Goal: Task Accomplishment & Management: Manage account settings

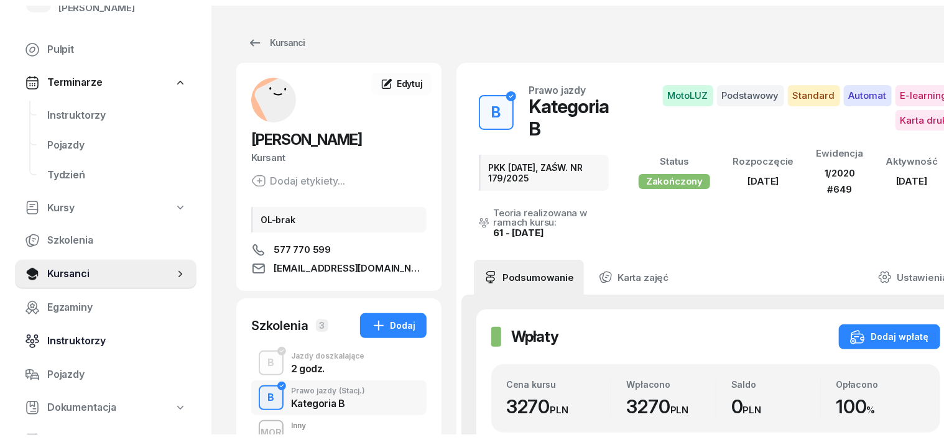
scroll to position [77, 0]
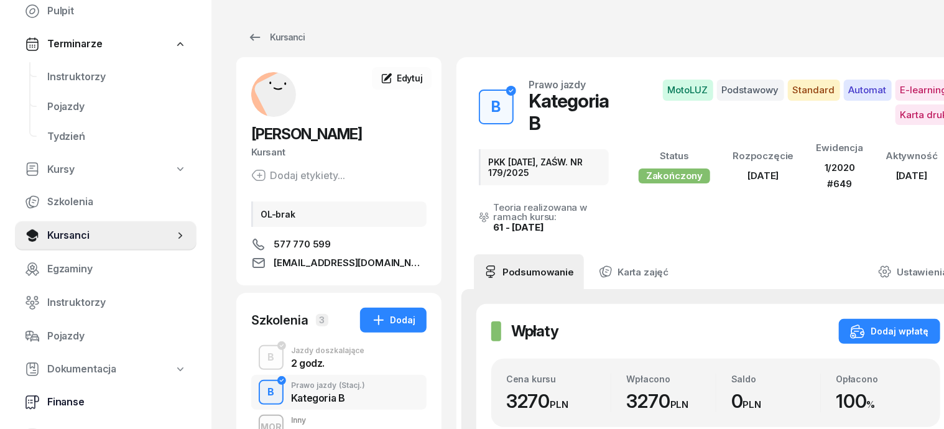
click at [67, 403] on span "Finanse" at bounding box center [116, 402] width 139 height 16
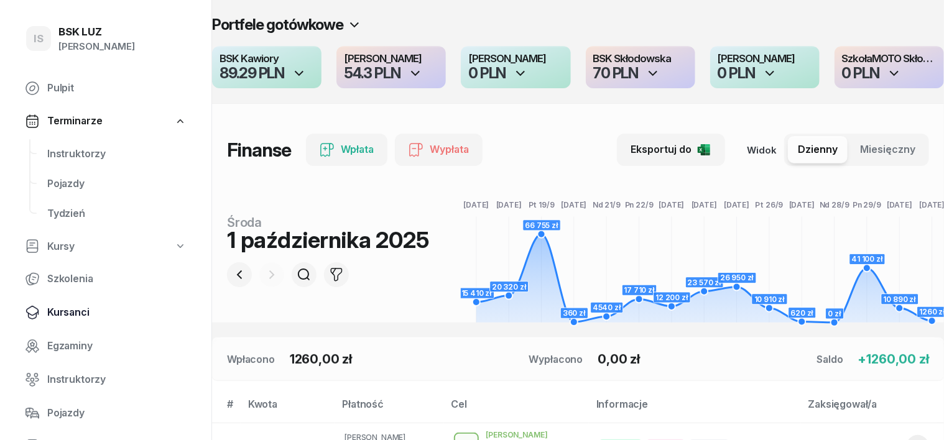
click at [81, 312] on span "Kursanci" at bounding box center [116, 313] width 139 height 16
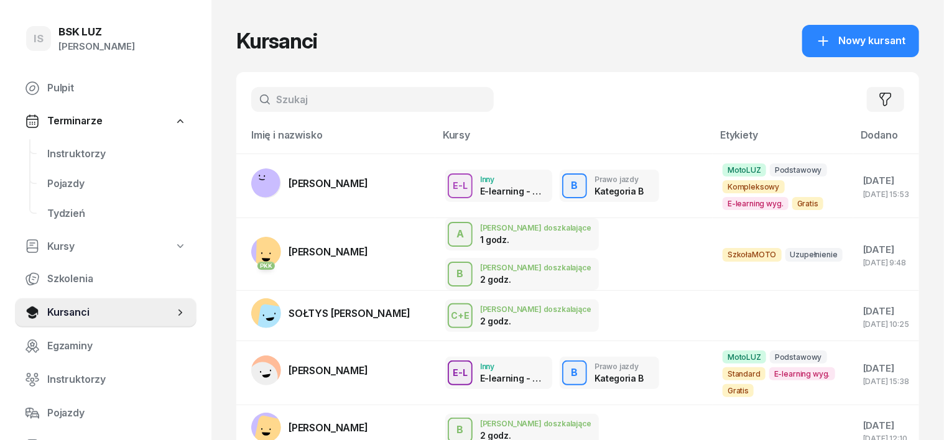
click at [256, 104] on input "text" at bounding box center [372, 99] width 243 height 25
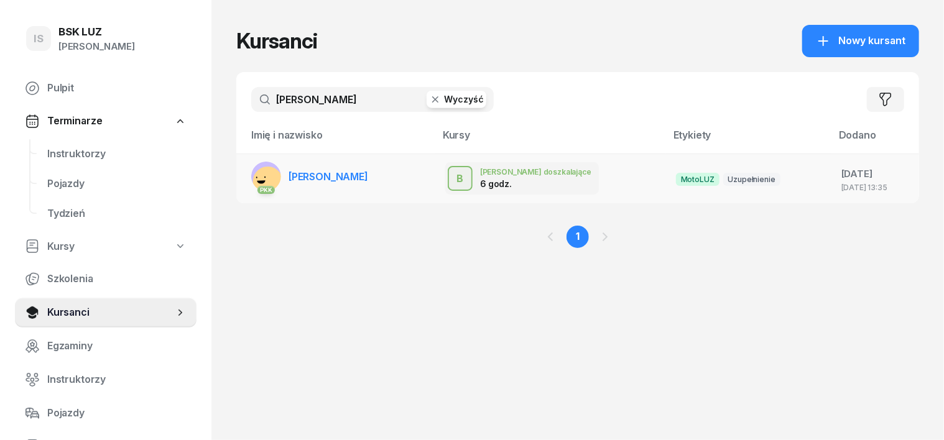
type input "hales"
click at [249, 172] on rect at bounding box center [267, 180] width 37 height 37
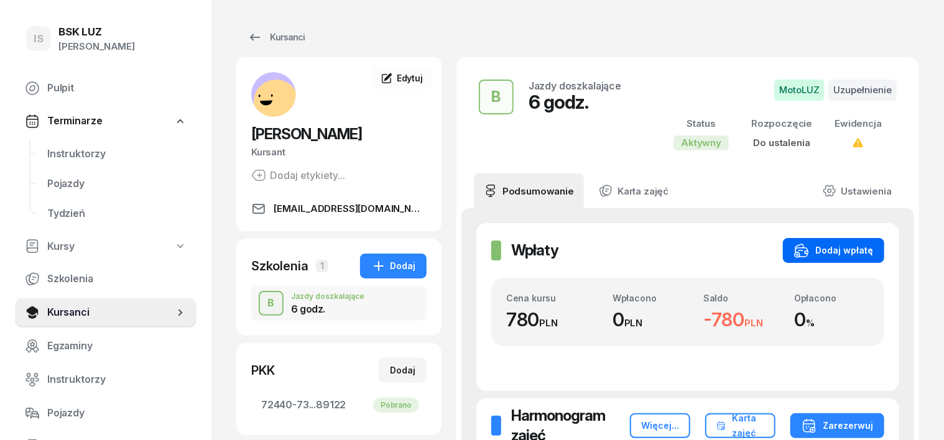
click at [876, 241] on button "Dodaj wpłatę" at bounding box center [833, 250] width 101 height 25
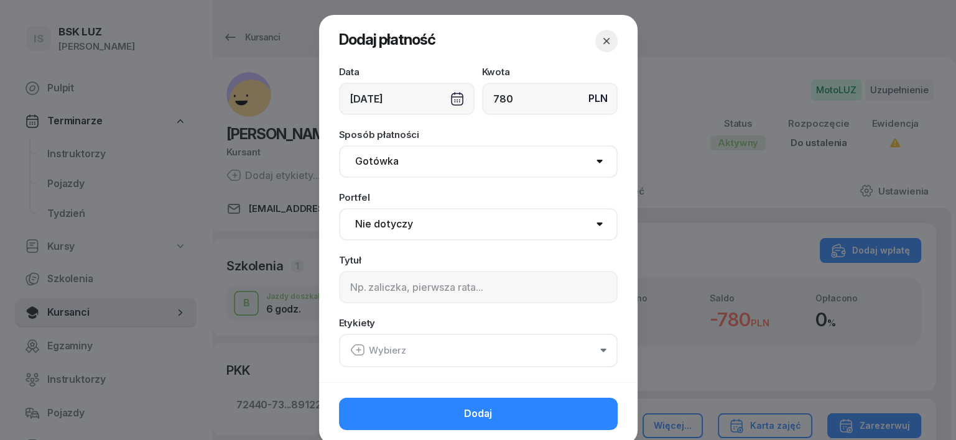
type input "780"
drag, startPoint x: 366, startPoint y: 162, endPoint x: 364, endPoint y: 169, distance: 7.7
click at [364, 169] on select "Gotówka Karta Przelew Płatności online BLIK" at bounding box center [478, 162] width 279 height 32
select select "transfer"
click at [339, 146] on select "Gotówka Karta Przelew Płatności online BLIK" at bounding box center [478, 162] width 279 height 32
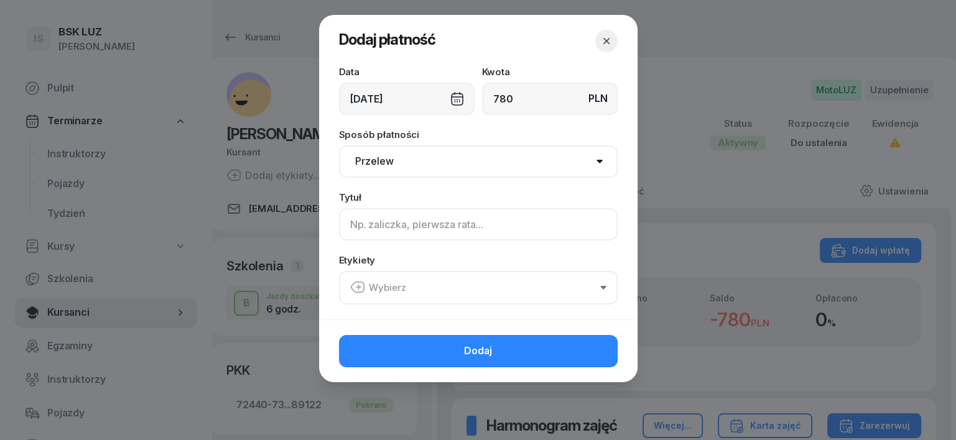
click at [363, 233] on input at bounding box center [478, 224] width 279 height 32
type input "B"
click at [358, 286] on icon "button" at bounding box center [358, 287] width 0 height 4
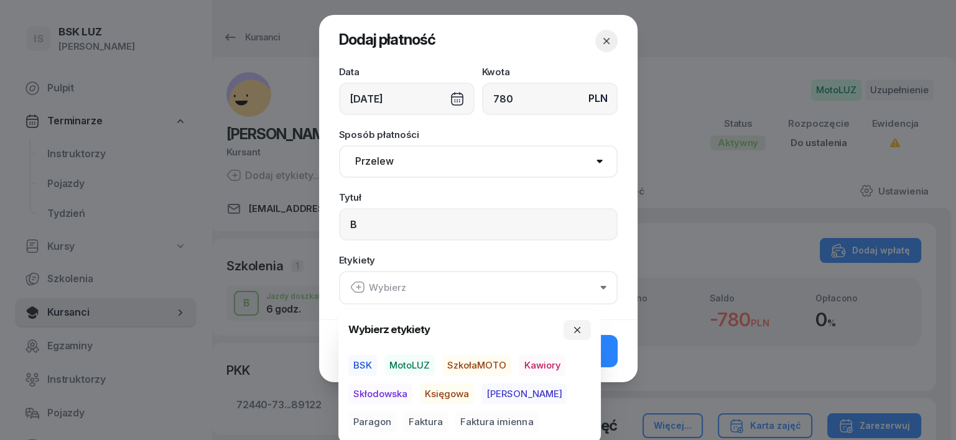
click at [410, 359] on span "MotoLUZ" at bounding box center [409, 365] width 50 height 21
drag, startPoint x: 425, startPoint y: 391, endPoint x: 438, endPoint y: 392, distance: 13.1
click at [430, 391] on span "Księgowa" at bounding box center [447, 393] width 54 height 21
click at [396, 412] on span "Paragon" at bounding box center [372, 422] width 48 height 21
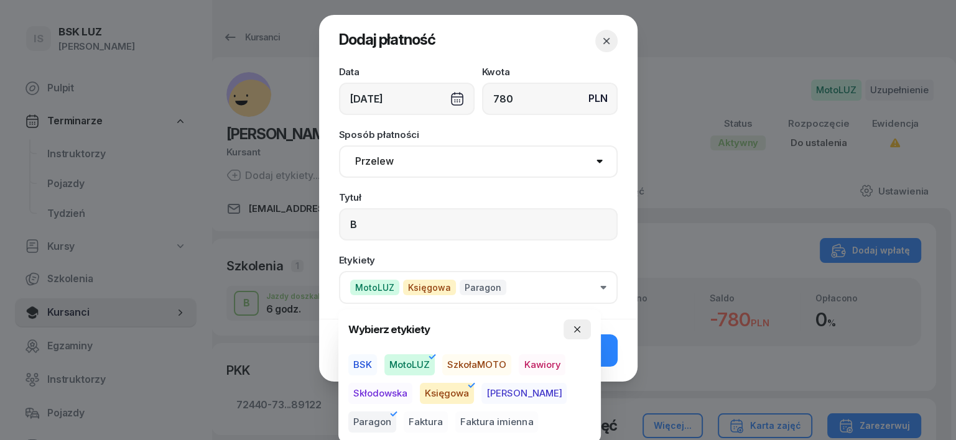
click at [565, 333] on button "button" at bounding box center [576, 330] width 27 height 20
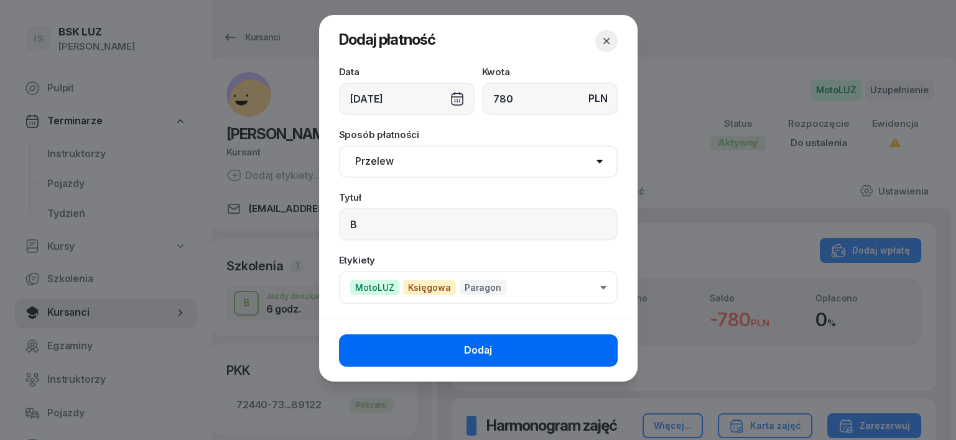
click at [502, 358] on button "Dodaj" at bounding box center [478, 351] width 279 height 32
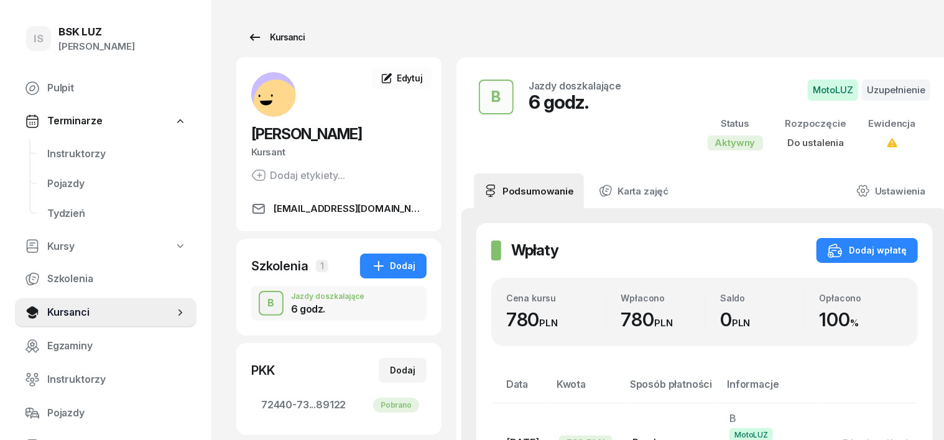
click at [274, 33] on div "Kursanci" at bounding box center [275, 37] width 57 height 15
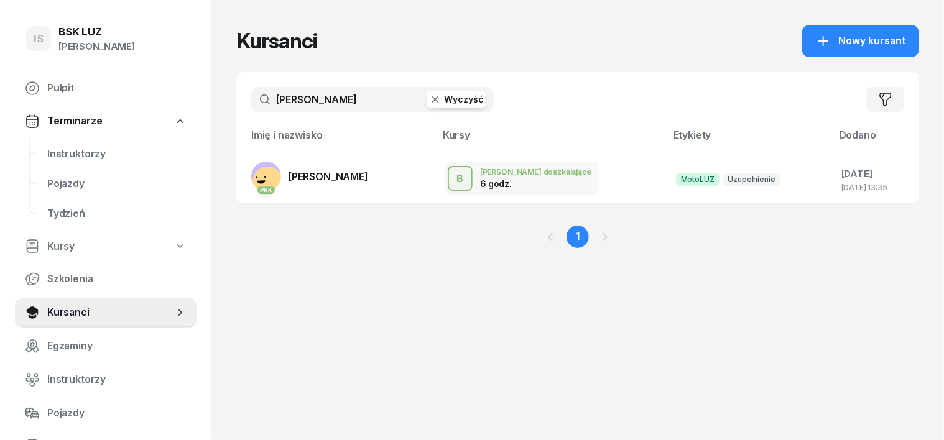
click at [429, 99] on icon "button" at bounding box center [435, 99] width 12 height 12
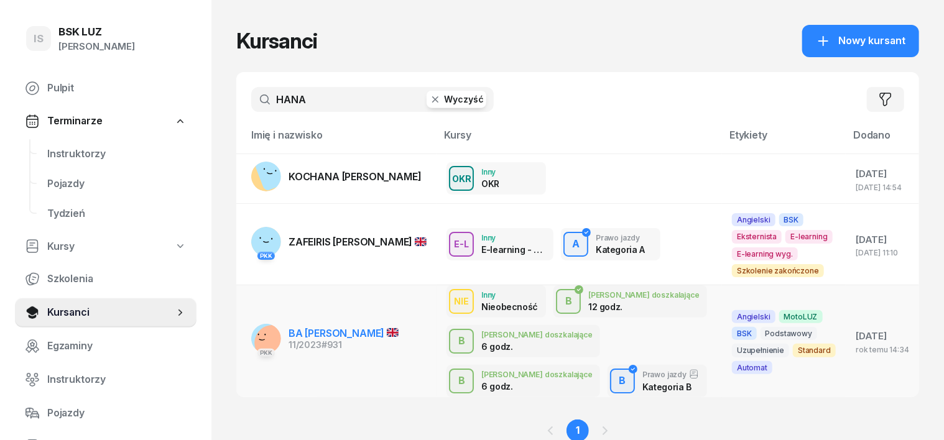
type input "HANA"
click at [249, 338] on rect at bounding box center [271, 343] width 45 height 45
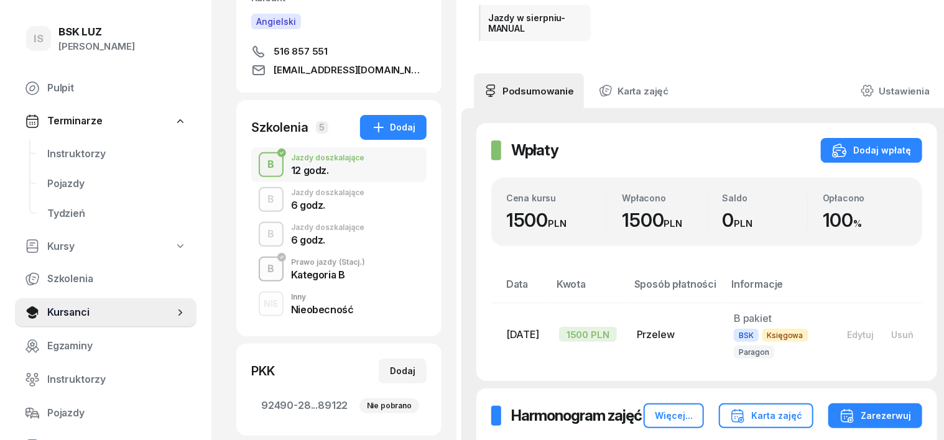
scroll to position [155, 0]
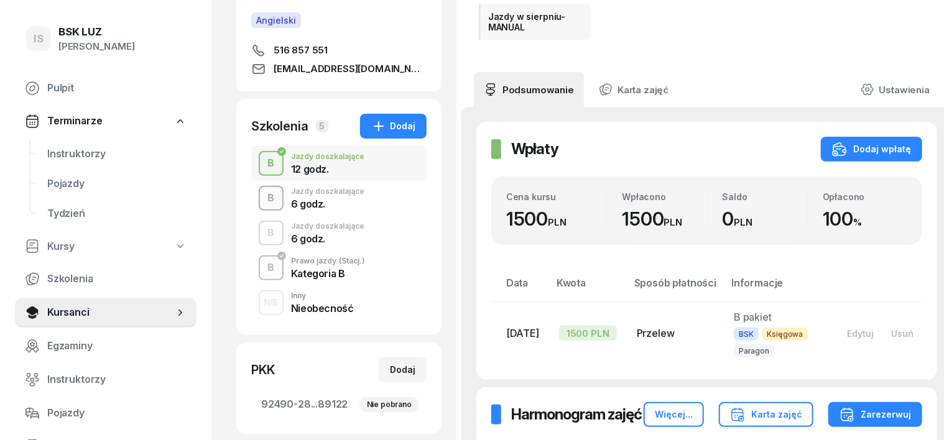
click at [263, 198] on div "B" at bounding box center [271, 198] width 17 height 21
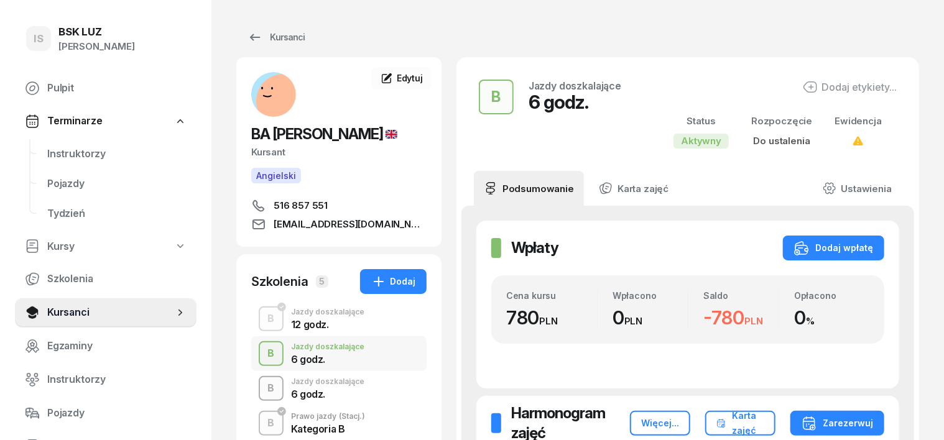
click at [263, 386] on div "B" at bounding box center [271, 388] width 17 height 21
click at [263, 384] on div "B" at bounding box center [271, 388] width 17 height 21
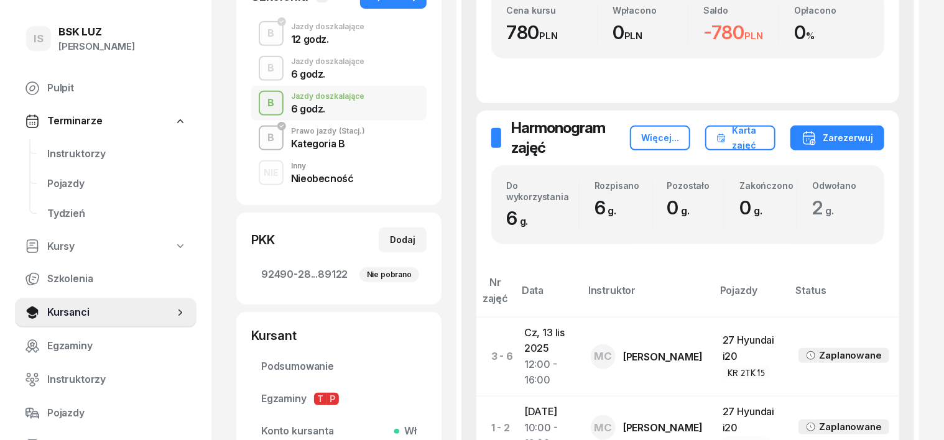
scroll to position [233, 0]
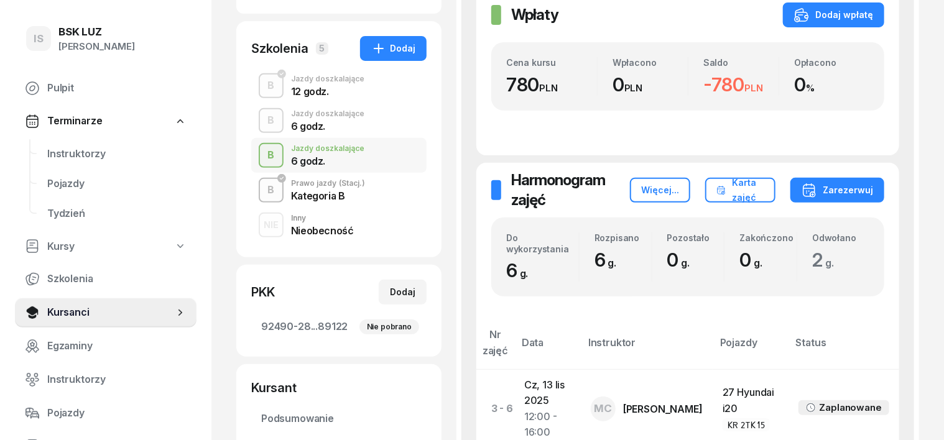
click at [263, 159] on div "B" at bounding box center [271, 155] width 17 height 21
click at [263, 119] on div "B" at bounding box center [271, 120] width 17 height 21
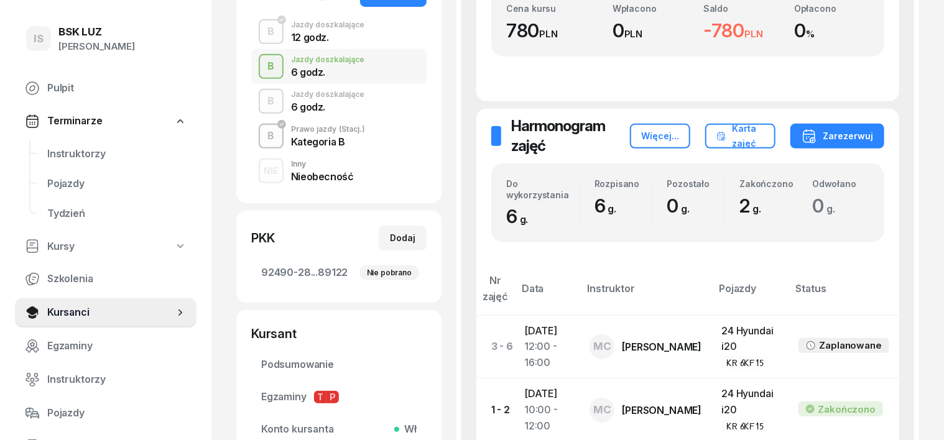
scroll to position [311, 0]
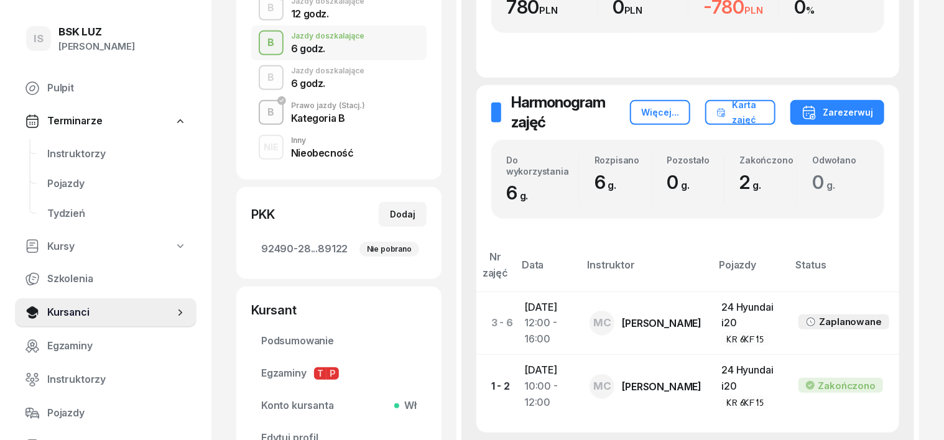
click at [263, 40] on div "B" at bounding box center [271, 42] width 17 height 21
click at [263, 81] on div "B" at bounding box center [271, 77] width 17 height 21
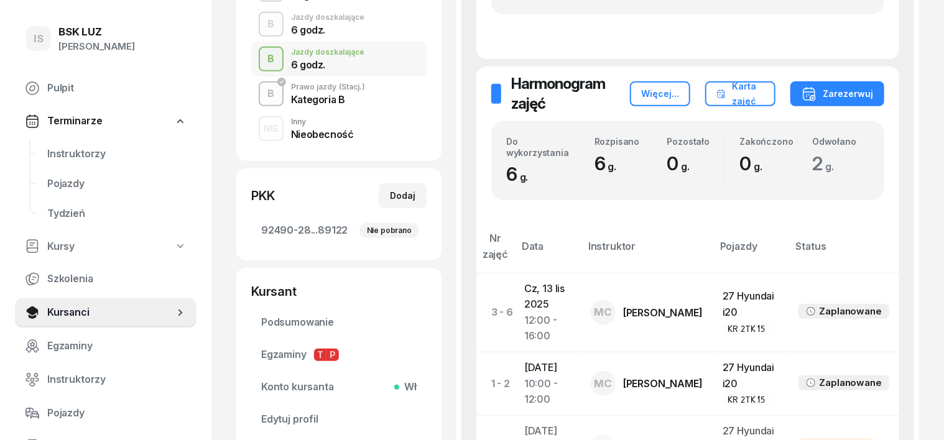
scroll to position [311, 0]
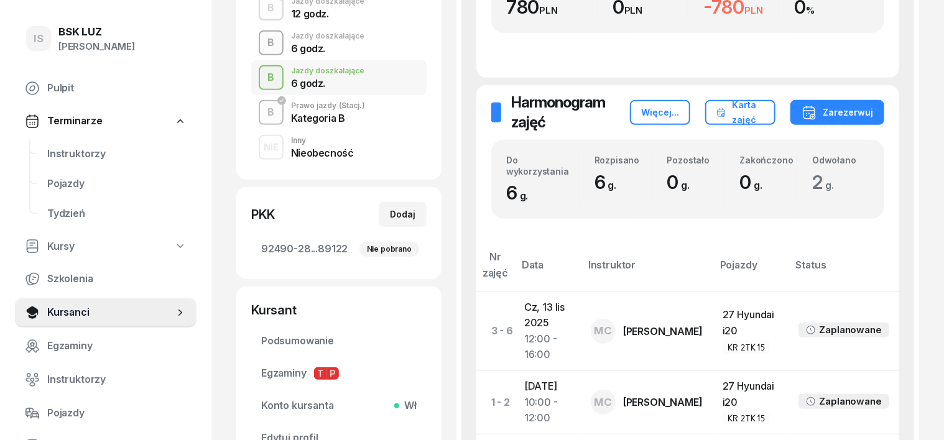
click at [263, 42] on div "B" at bounding box center [271, 42] width 17 height 21
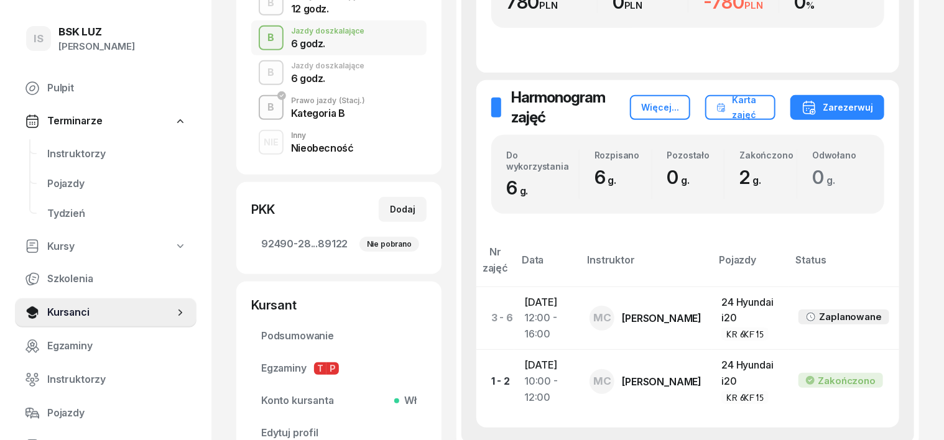
scroll to position [233, 0]
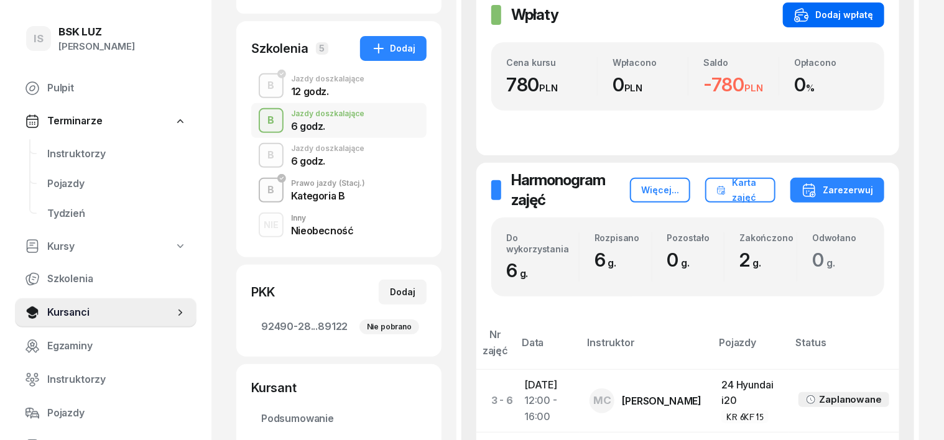
click at [864, 11] on div "Dodaj wpłatę" at bounding box center [833, 14] width 79 height 15
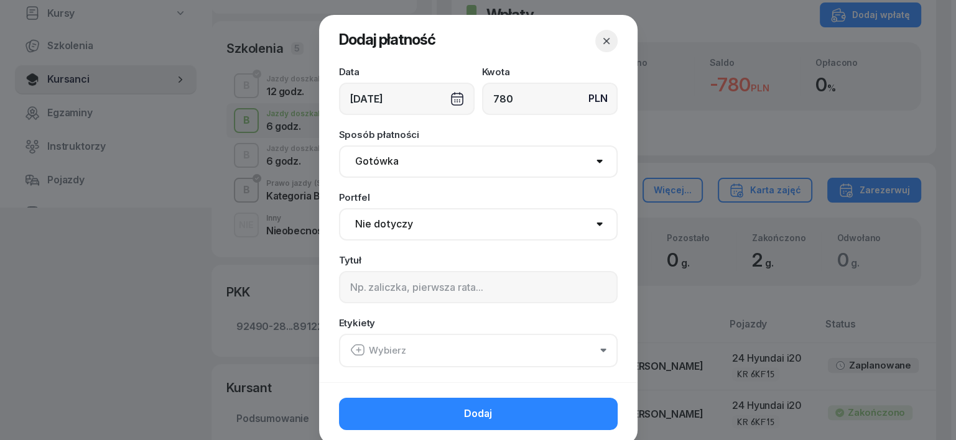
type input "780"
click at [381, 164] on select "Gotówka Karta Przelew Płatności online BLIK" at bounding box center [478, 162] width 279 height 32
select select "transfer"
click at [339, 146] on select "Gotówka Karta Przelew Płatności online BLIK" at bounding box center [478, 162] width 279 height 32
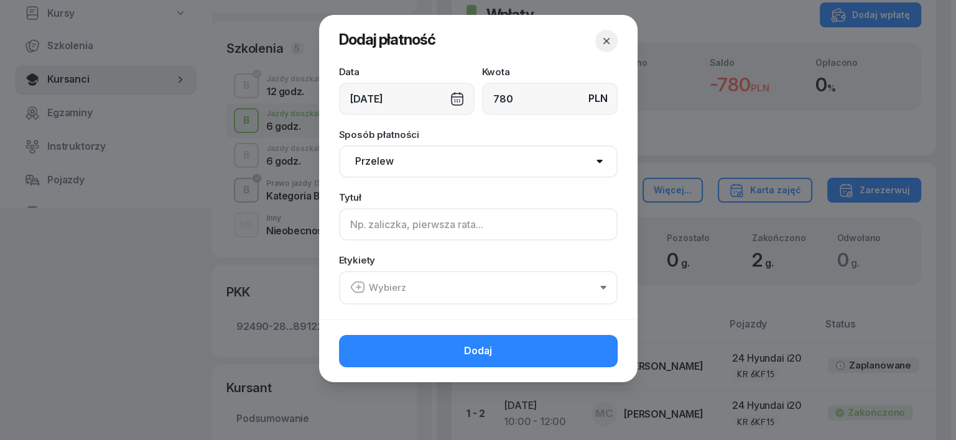
click at [356, 229] on input at bounding box center [478, 224] width 279 height 32
type input "B"
click at [353, 292] on icon "button" at bounding box center [357, 287] width 15 height 15
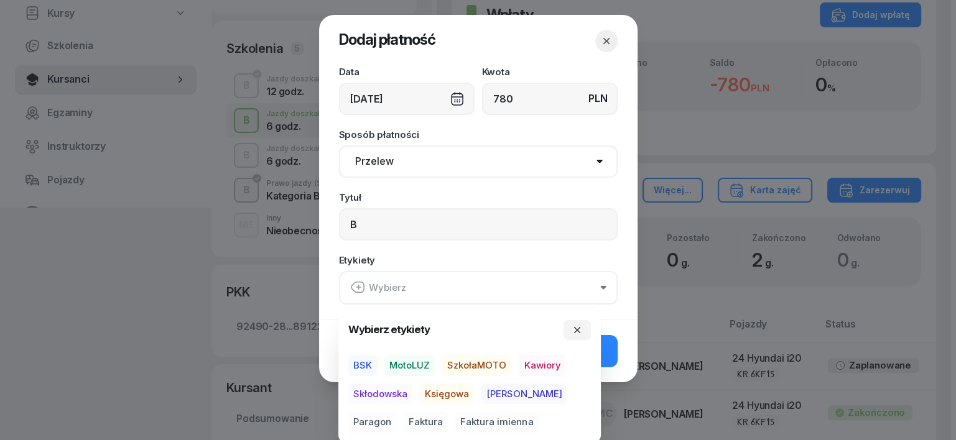
drag, startPoint x: 417, startPoint y: 360, endPoint x: 420, endPoint y: 375, distance: 15.2
click at [417, 361] on span "MotoLUZ" at bounding box center [409, 365] width 50 height 21
drag, startPoint x: 443, startPoint y: 394, endPoint x: 491, endPoint y: 392, distance: 48.5
click at [458, 394] on span "Księgowa" at bounding box center [447, 393] width 54 height 21
click at [396, 412] on span "Paragon" at bounding box center [372, 422] width 48 height 21
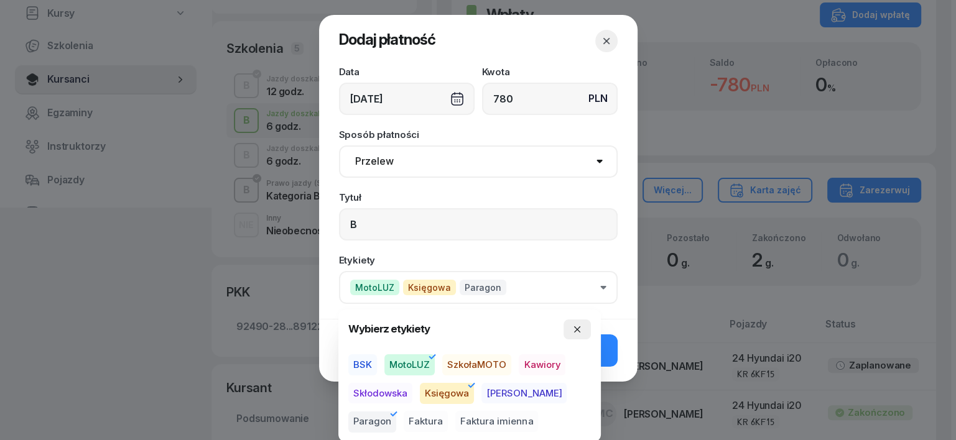
click at [578, 325] on icon "button" at bounding box center [577, 330] width 10 height 10
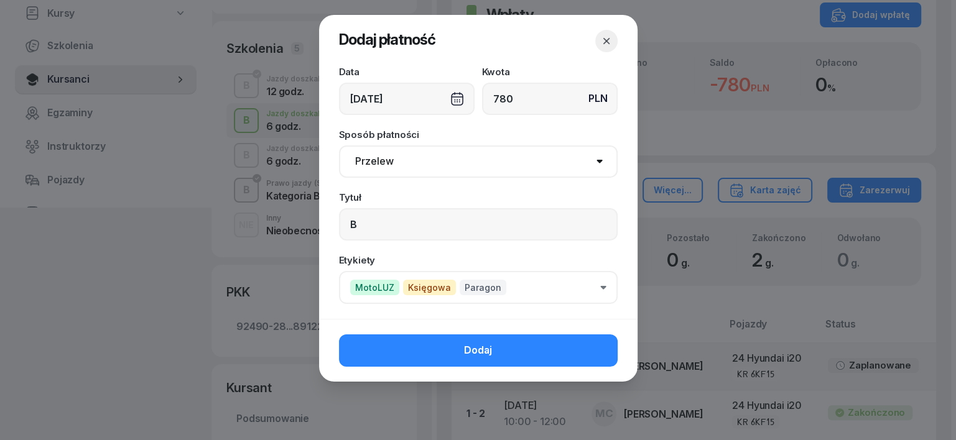
click at [587, 355] on button "Dodaj" at bounding box center [478, 351] width 279 height 32
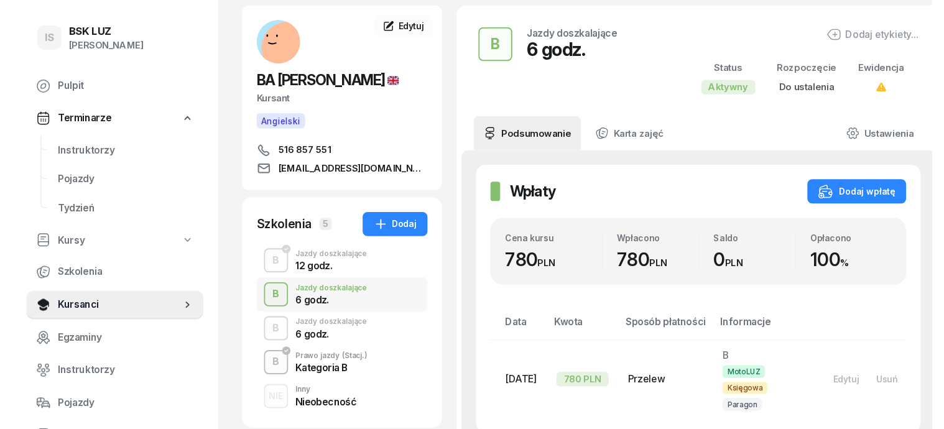
scroll to position [0, 0]
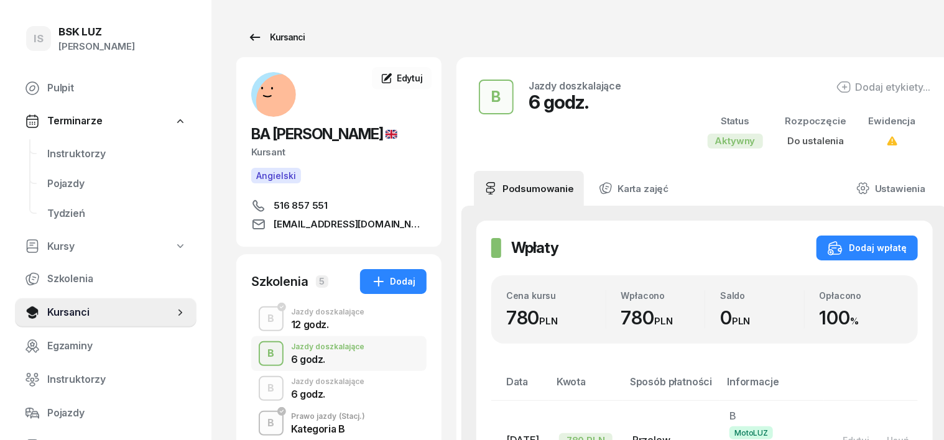
click at [259, 34] on div "Kursanci" at bounding box center [275, 37] width 57 height 15
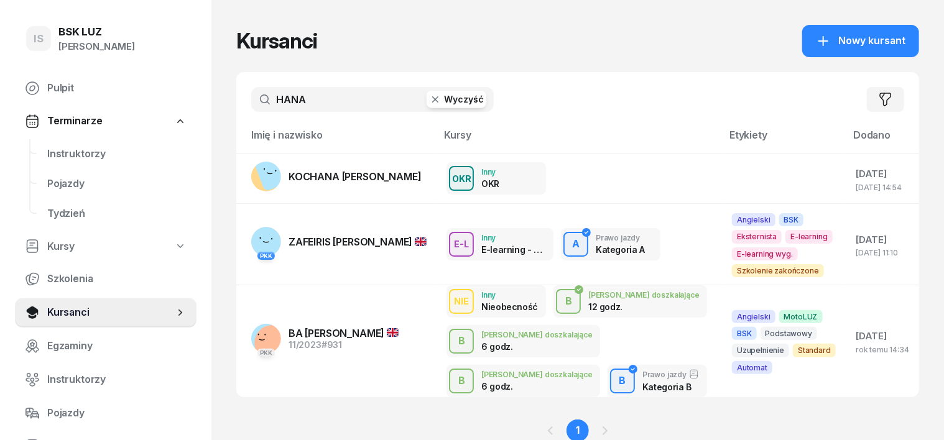
click at [429, 99] on icon "button" at bounding box center [435, 99] width 12 height 12
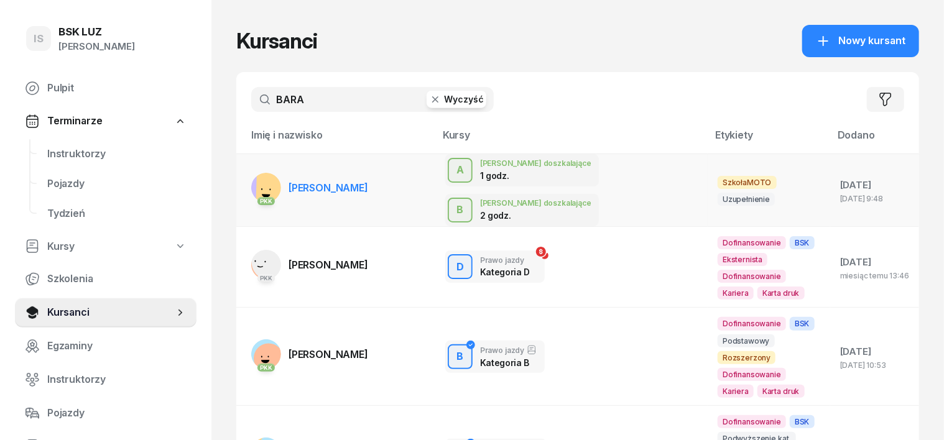
type input "BARA"
click at [256, 175] on rect at bounding box center [274, 189] width 37 height 37
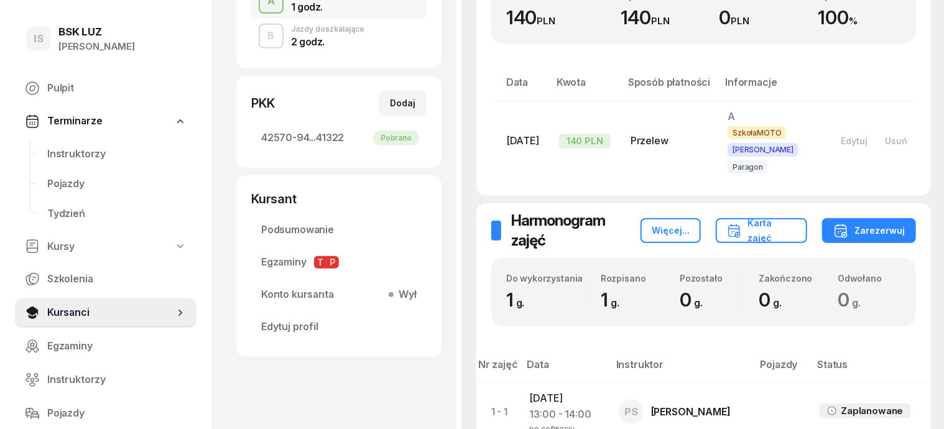
scroll to position [155, 0]
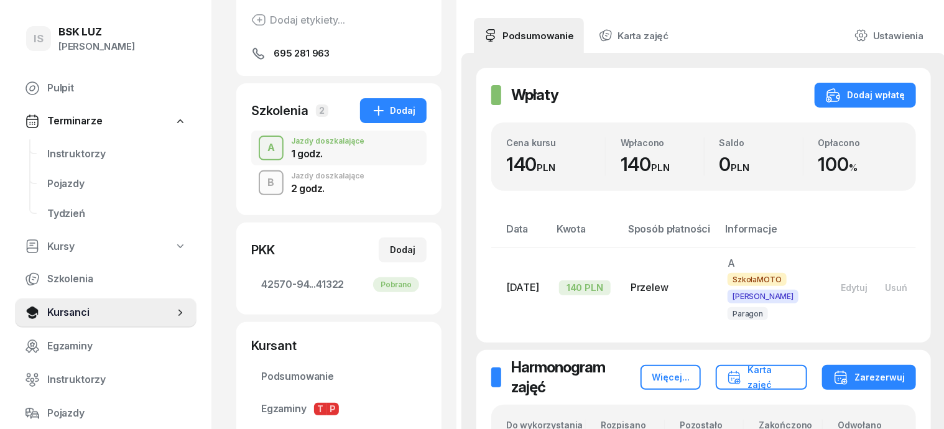
click at [263, 181] on div "B" at bounding box center [271, 182] width 17 height 21
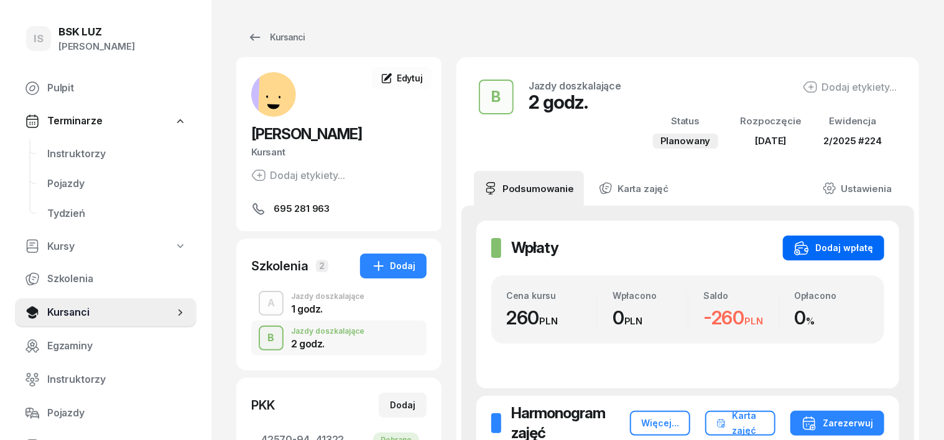
click at [873, 243] on div "Dodaj wpłatę" at bounding box center [833, 248] width 79 height 15
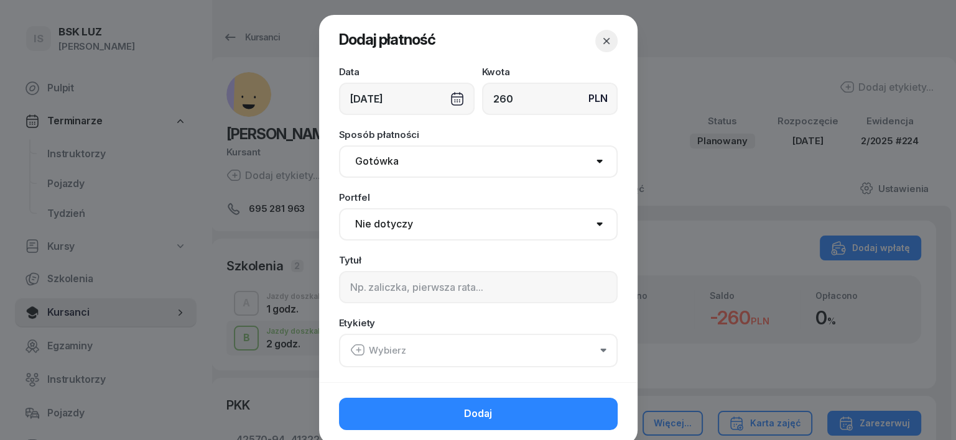
type input "260"
click at [376, 165] on select "Gotówka Karta Przelew Płatności online BLIK" at bounding box center [478, 162] width 279 height 32
select select "transfer"
click at [339, 146] on select "Gotówka Karta Przelew Płatności online BLIK" at bounding box center [478, 162] width 279 height 32
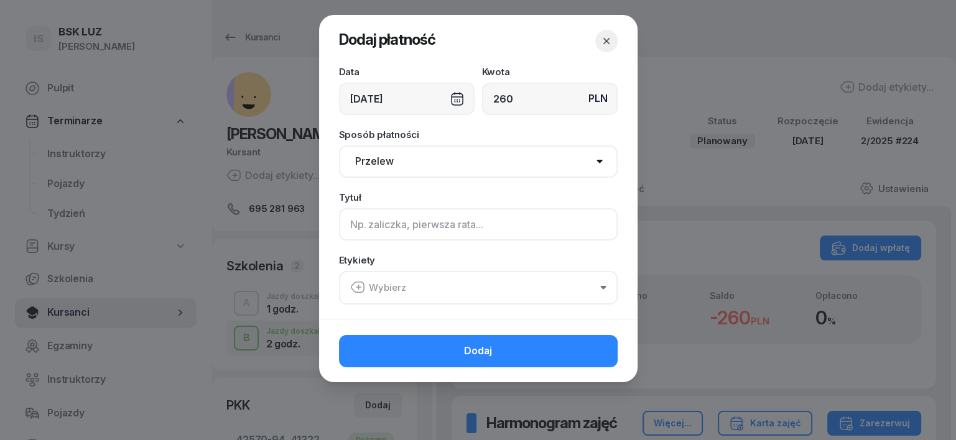
click at [363, 226] on input at bounding box center [478, 224] width 279 height 32
type input "B"
click at [356, 288] on icon "button" at bounding box center [357, 287] width 15 height 15
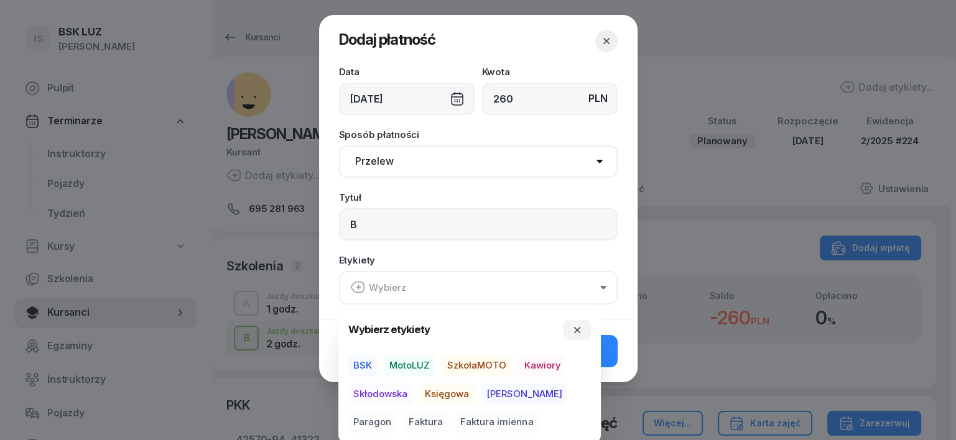
drag, startPoint x: 400, startPoint y: 363, endPoint x: 426, endPoint y: 376, distance: 28.9
click at [410, 369] on span "MotoLUZ" at bounding box center [409, 365] width 50 height 21
drag, startPoint x: 429, startPoint y: 393, endPoint x: 460, endPoint y: 391, distance: 31.2
click at [455, 392] on span "Księgowa" at bounding box center [447, 393] width 54 height 21
click at [396, 412] on span "Paragon" at bounding box center [372, 422] width 48 height 21
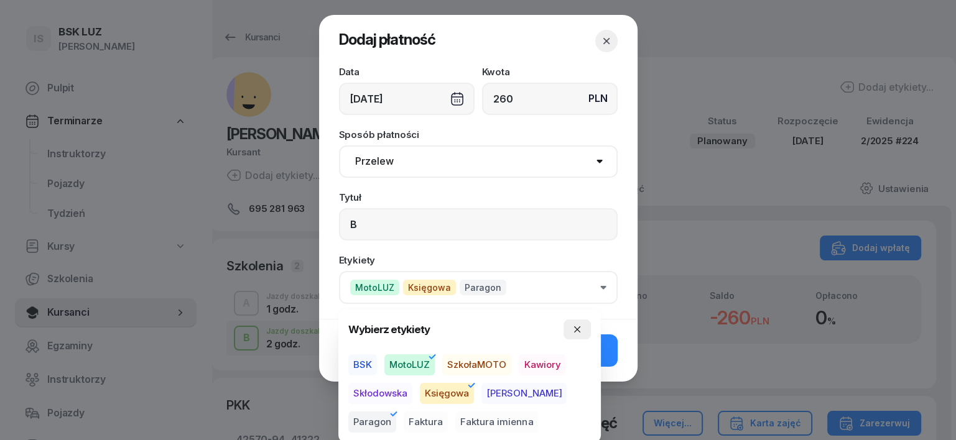
click at [580, 323] on button "button" at bounding box center [576, 330] width 27 height 20
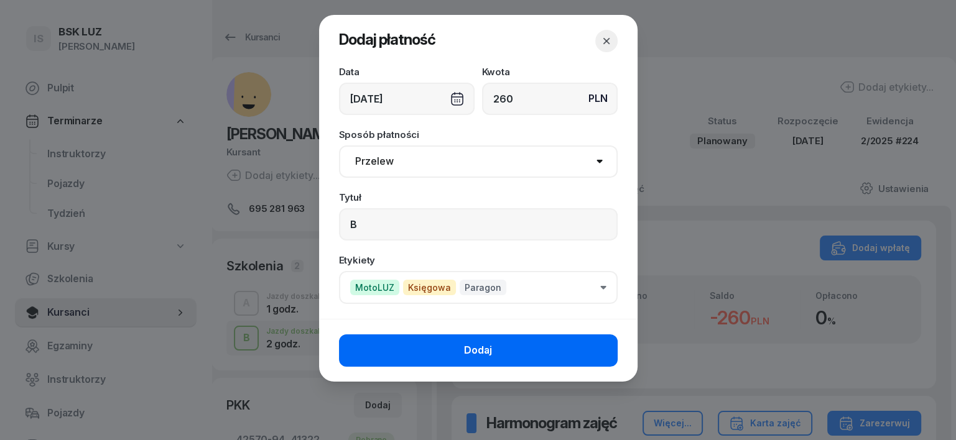
click at [608, 348] on button "Dodaj" at bounding box center [478, 351] width 279 height 32
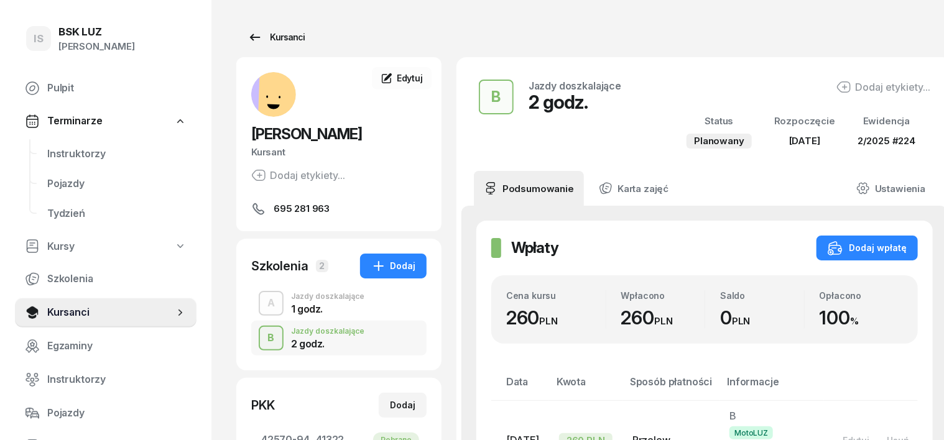
click at [259, 37] on div "Kursanci" at bounding box center [275, 37] width 57 height 15
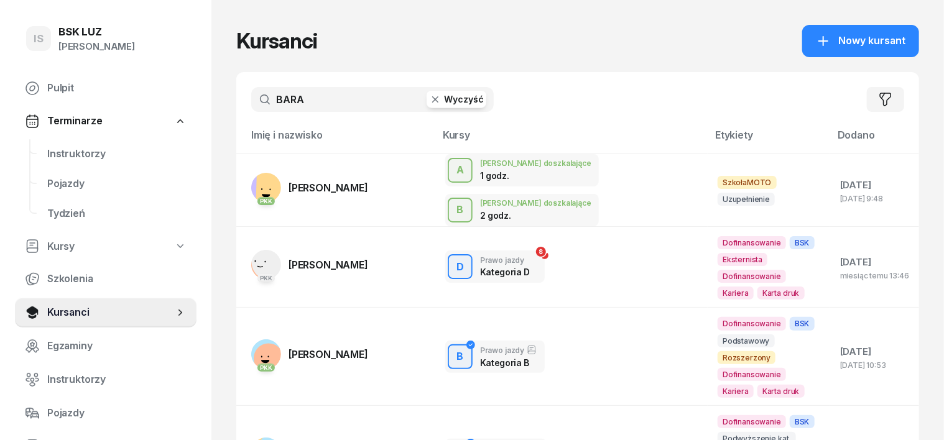
click at [429, 100] on icon "button" at bounding box center [435, 99] width 12 height 12
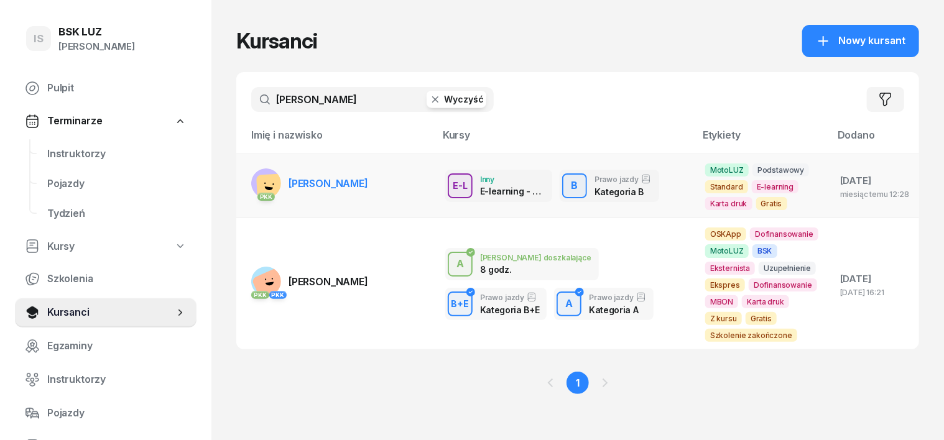
type input "BIELECKI"
click at [256, 183] on rect at bounding box center [271, 188] width 31 height 31
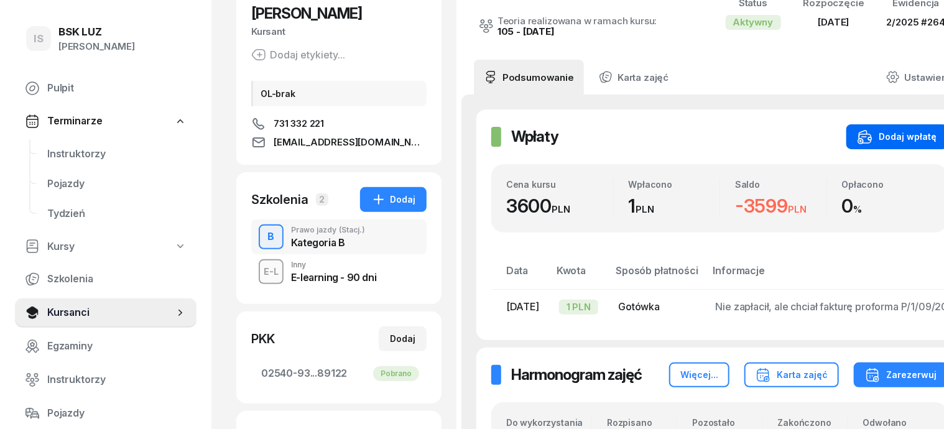
scroll to position [155, 0]
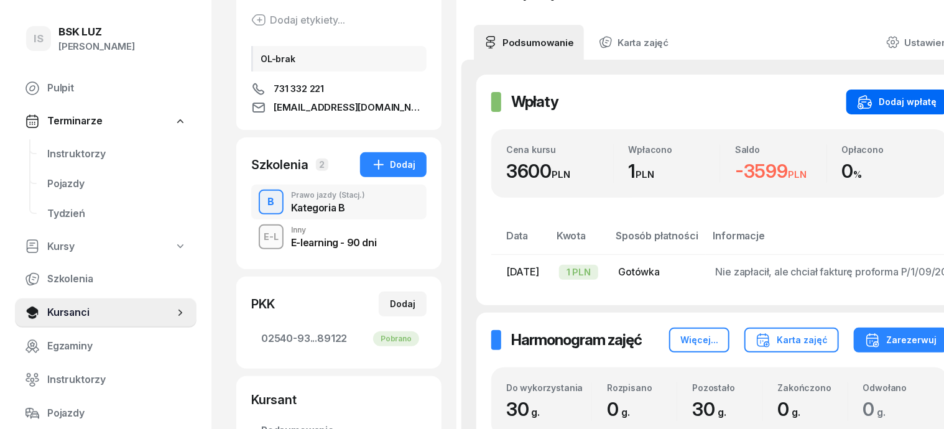
click at [910, 100] on div "Dodaj wpłatę" at bounding box center [897, 102] width 79 height 15
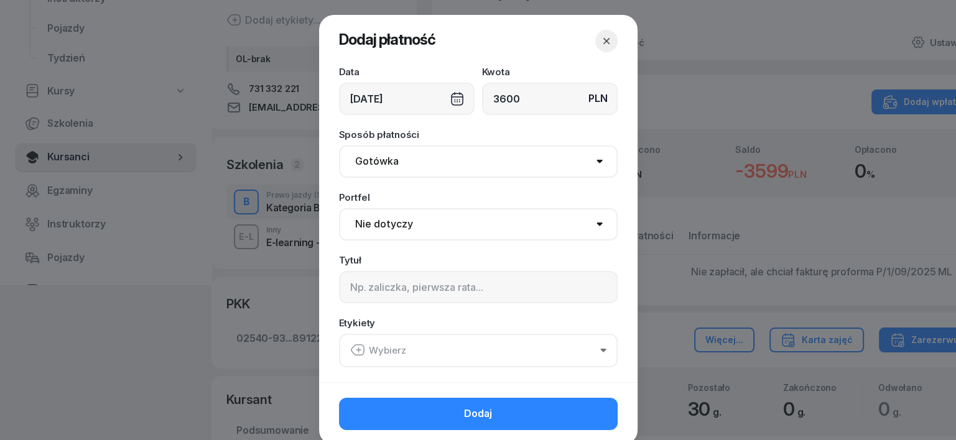
type input "3600"
drag, startPoint x: 371, startPoint y: 162, endPoint x: 359, endPoint y: 176, distance: 18.2
click at [370, 163] on select "Gotówka Karta Przelew Płatności online BLIK" at bounding box center [478, 162] width 279 height 32
select select "transfer"
click at [339, 146] on select "Gotówka Karta Przelew Płatności online BLIK" at bounding box center [478, 162] width 279 height 32
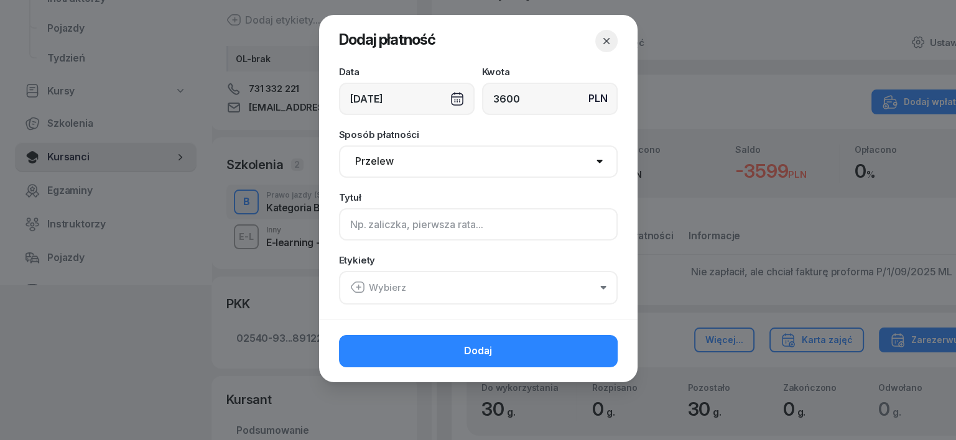
click at [344, 223] on input at bounding box center [478, 224] width 279 height 32
type input "B - F/1/10/2025"
click at [354, 289] on icon "button" at bounding box center [357, 287] width 15 height 15
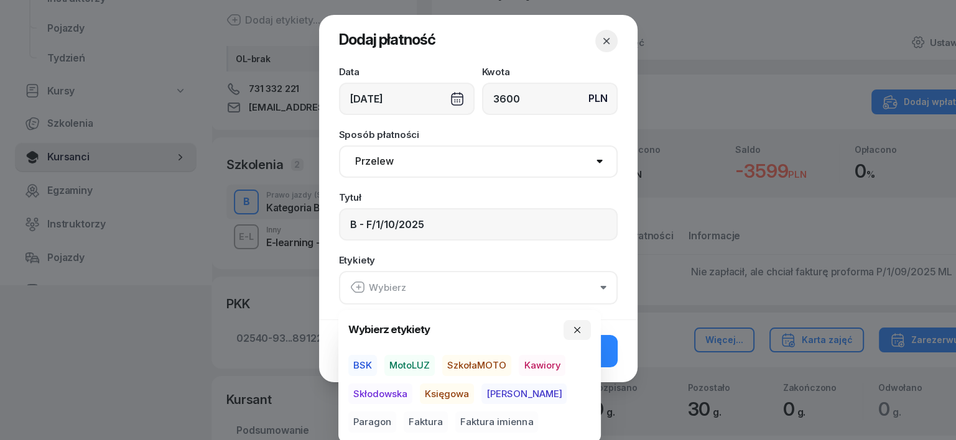
click at [410, 364] on span "MotoLUZ" at bounding box center [409, 365] width 50 height 21
drag, startPoint x: 449, startPoint y: 388, endPoint x: 368, endPoint y: 435, distance: 94.2
click at [446, 395] on span "Księgowa" at bounding box center [447, 393] width 54 height 21
drag, startPoint x: 361, startPoint y: 425, endPoint x: 377, endPoint y: 423, distance: 15.6
click at [404, 425] on span "Faktura" at bounding box center [426, 422] width 44 height 21
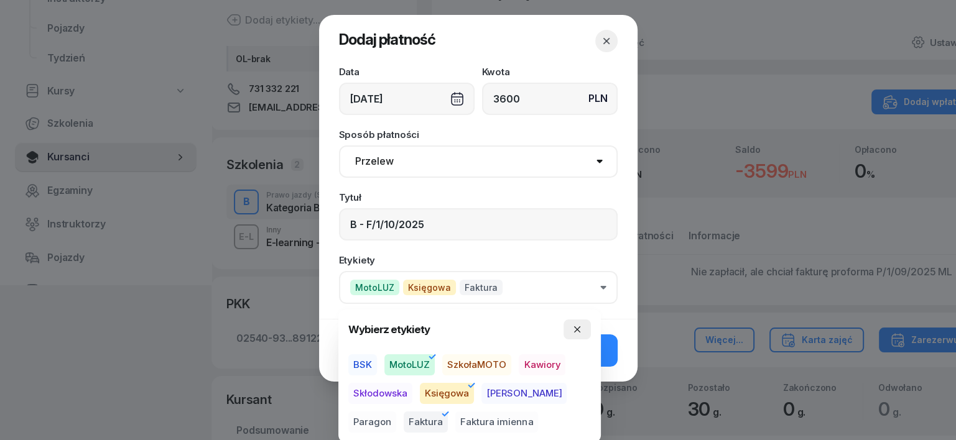
click at [578, 326] on icon "button" at bounding box center [577, 330] width 10 height 10
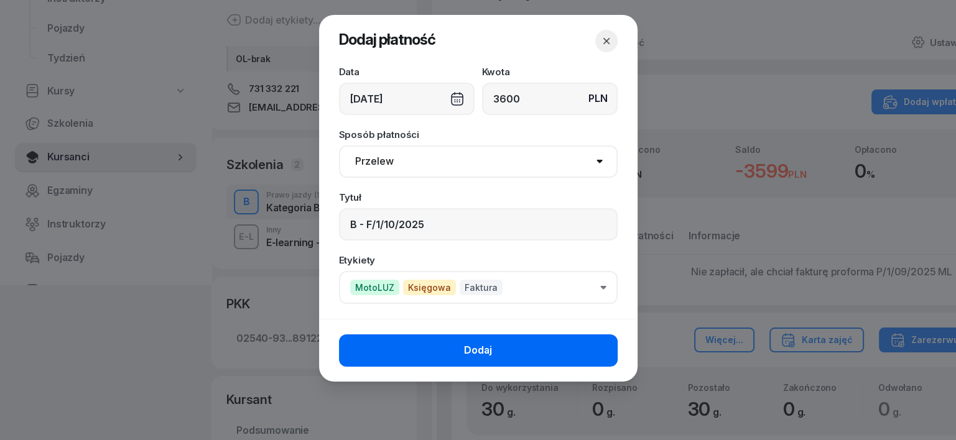
click at [581, 346] on button "Dodaj" at bounding box center [478, 351] width 279 height 32
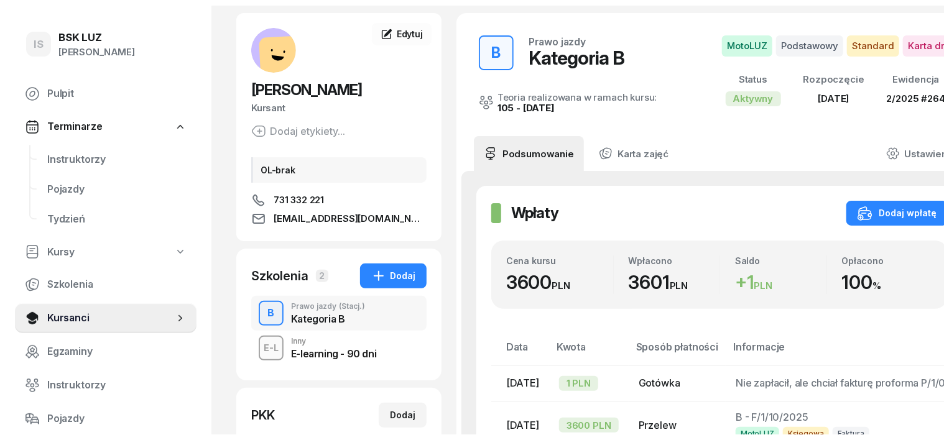
scroll to position [0, 0]
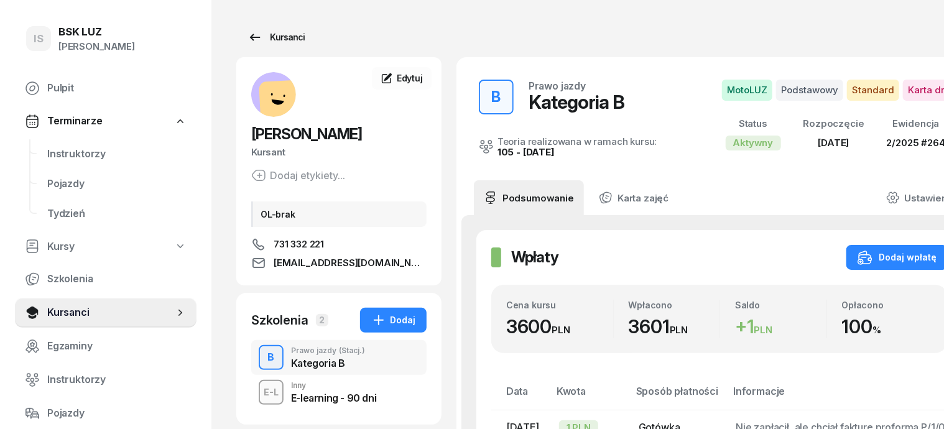
click at [276, 39] on div "Kursanci" at bounding box center [275, 37] width 57 height 15
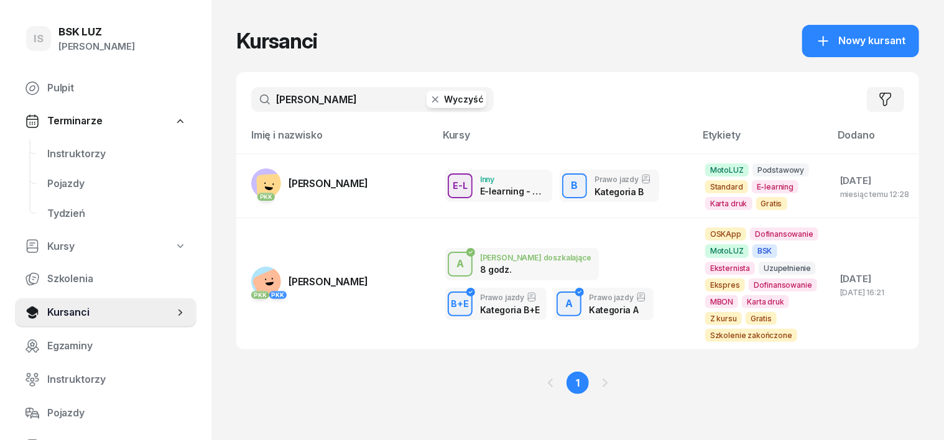
click at [266, 102] on input "BIELECKI" at bounding box center [372, 99] width 243 height 25
click at [429, 99] on icon "button" at bounding box center [435, 99] width 12 height 12
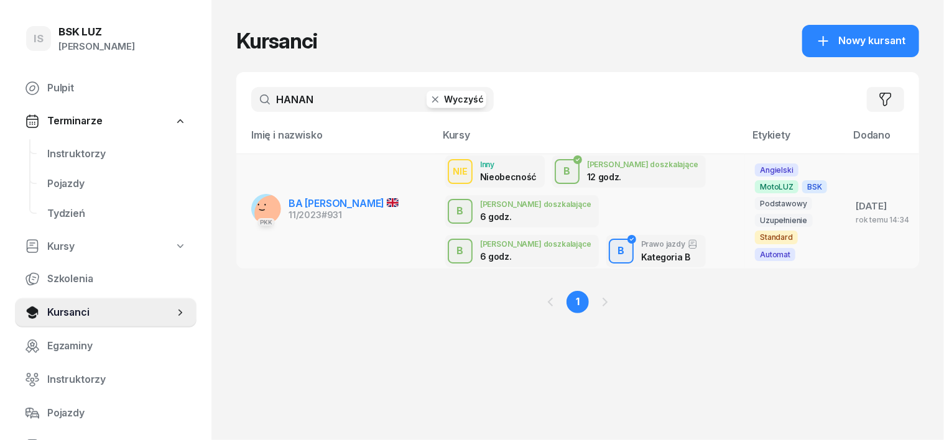
type input "HANAN"
click at [249, 204] on rect at bounding box center [271, 212] width 45 height 45
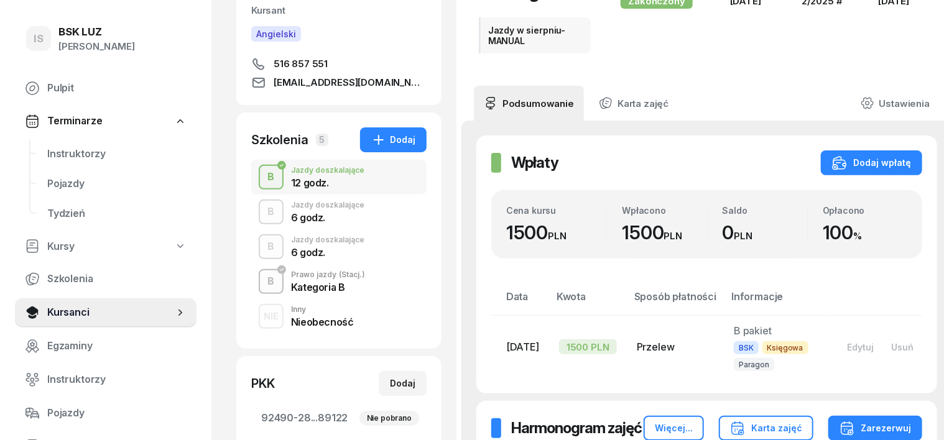
scroll to position [155, 0]
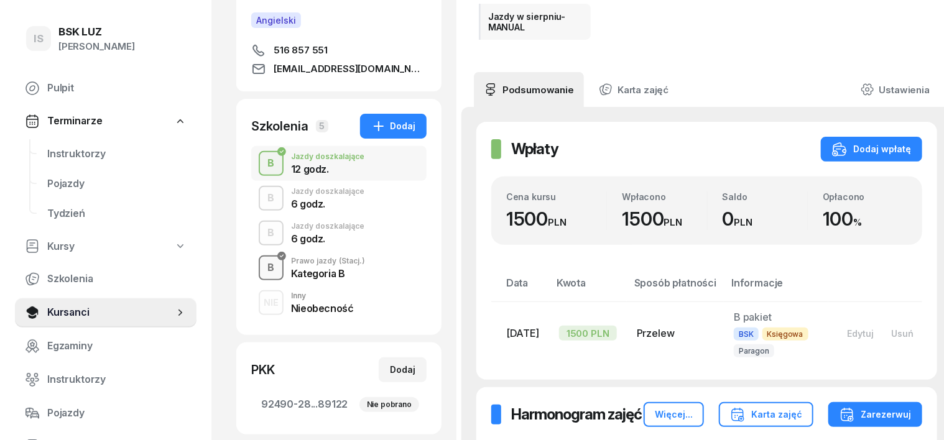
click at [263, 270] on div "B" at bounding box center [271, 267] width 17 height 21
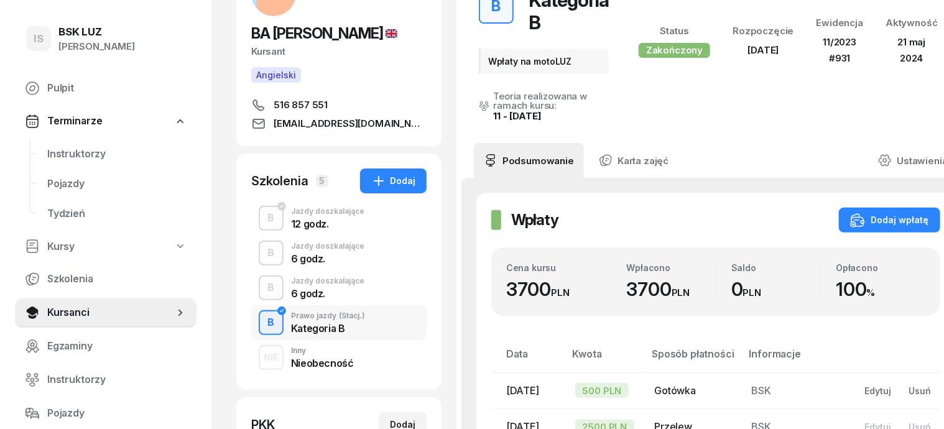
scroll to position [77, 0]
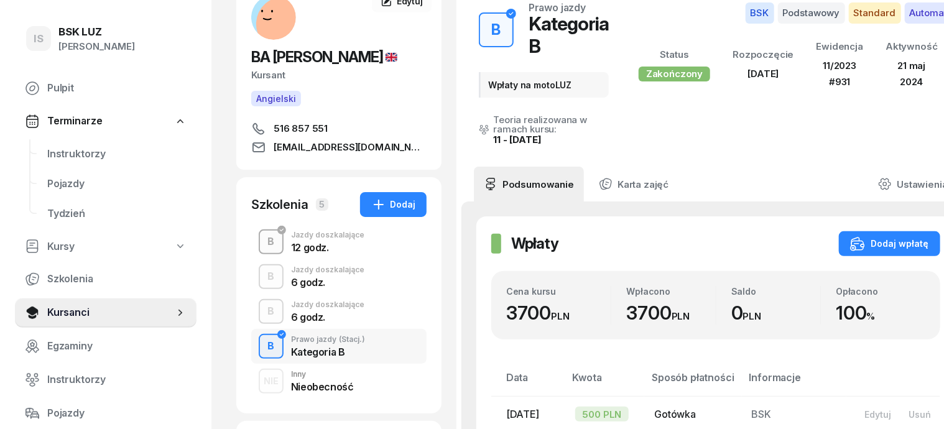
click at [263, 240] on div "B" at bounding box center [271, 241] width 17 height 21
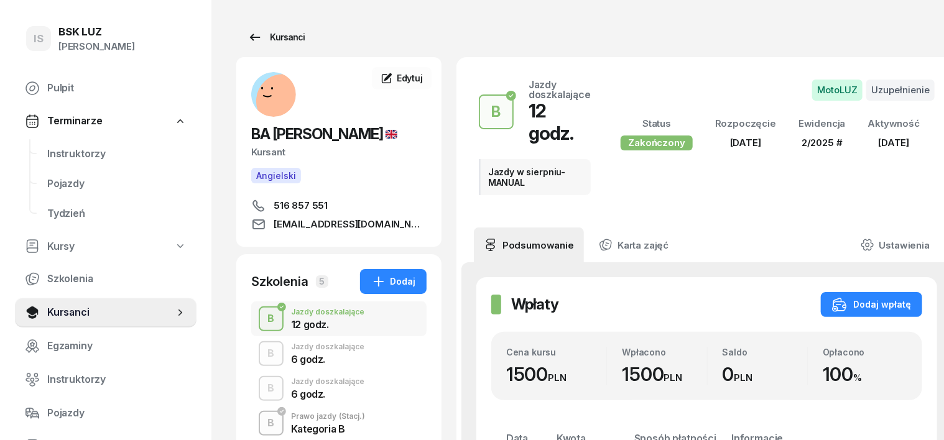
click at [275, 35] on div "Kursanci" at bounding box center [275, 37] width 57 height 15
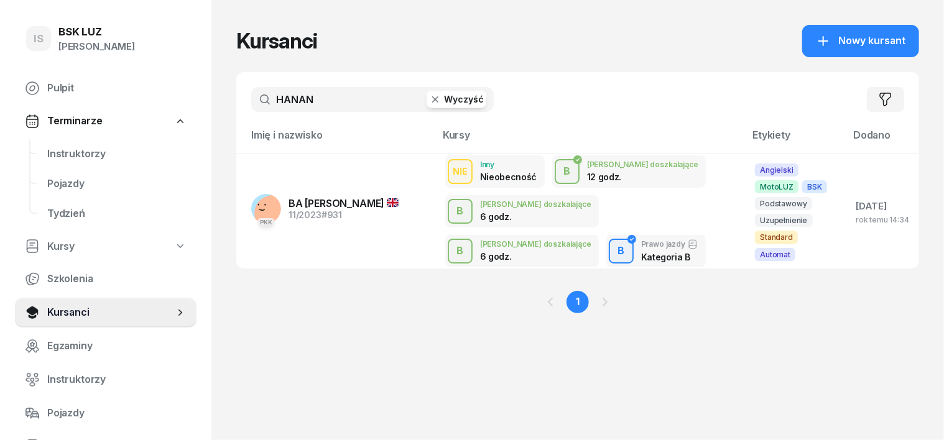
click at [432, 97] on icon "button" at bounding box center [435, 99] width 6 height 6
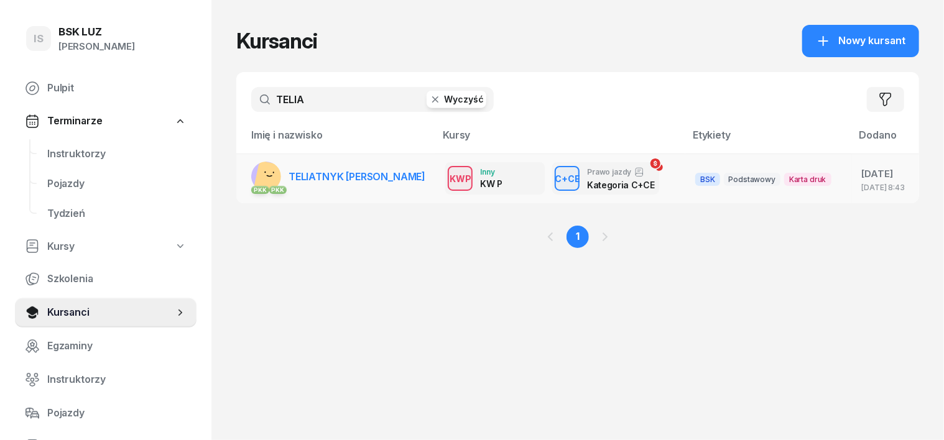
type input "TELIA"
click at [254, 177] on rect at bounding box center [271, 177] width 35 height 35
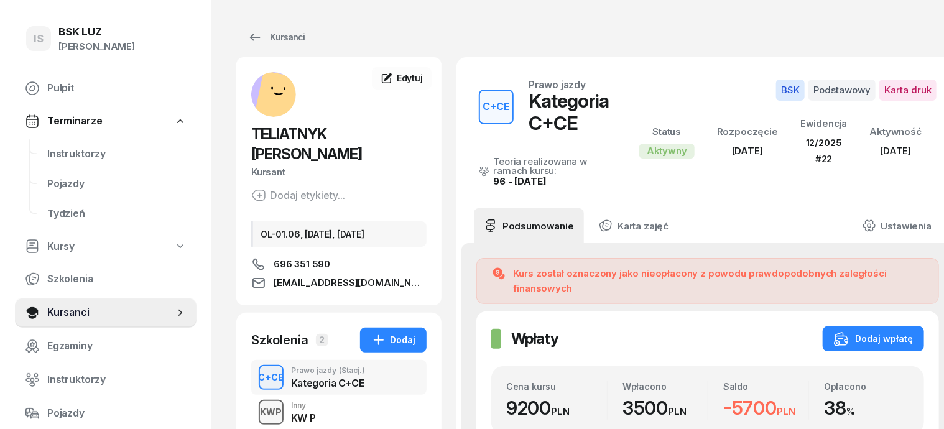
click at [256, 404] on div "KWP" at bounding box center [272, 412] width 32 height 16
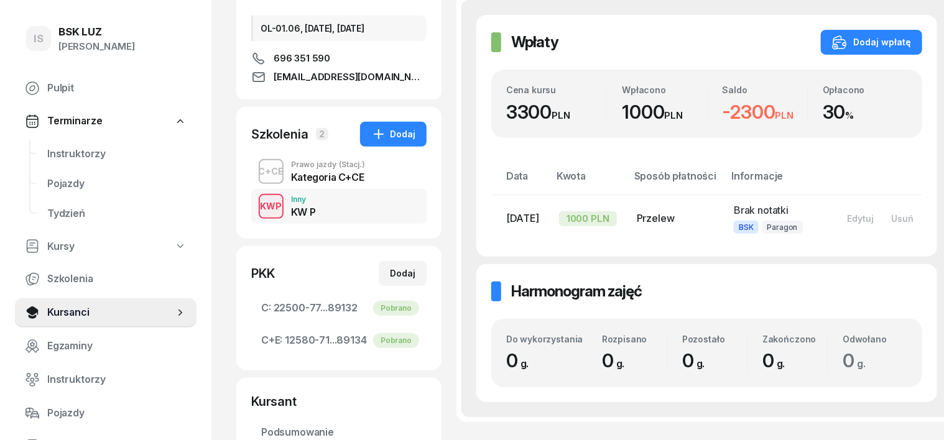
scroll to position [233, 0]
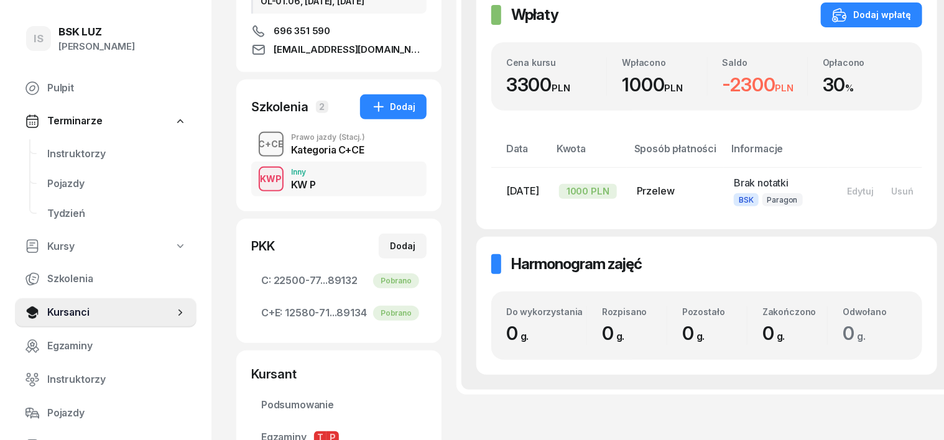
click at [254, 136] on div "C+CE" at bounding box center [271, 144] width 35 height 16
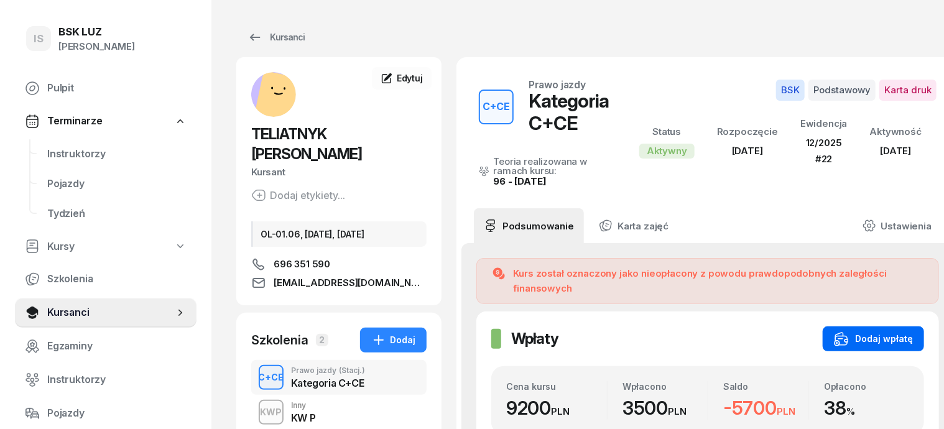
click at [869, 326] on button "Dodaj wpłatę" at bounding box center [873, 338] width 101 height 25
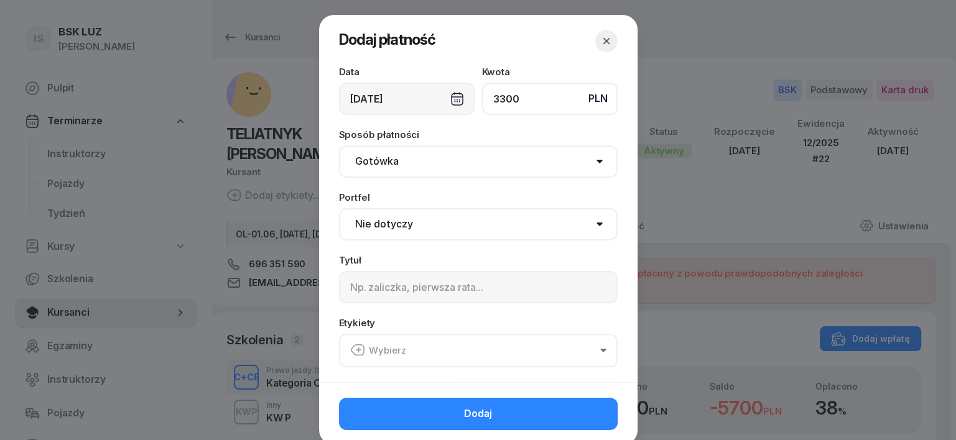
type input "3300"
drag, startPoint x: 371, startPoint y: 159, endPoint x: 365, endPoint y: 175, distance: 16.5
click at [368, 169] on select "Gotówka Karta Przelew Płatności online BLIK" at bounding box center [478, 162] width 279 height 32
select select "transfer"
click at [339, 146] on select "Gotówka Karta Przelew Płatności online BLIK" at bounding box center [478, 162] width 279 height 32
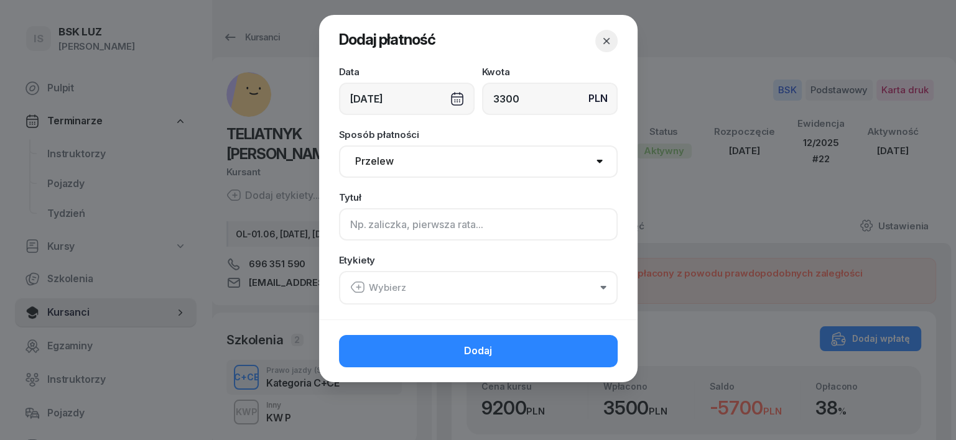
click at [348, 224] on input at bounding box center [478, 224] width 279 height 32
type input "CCE"
click at [358, 287] on icon "button" at bounding box center [358, 287] width 0 height 4
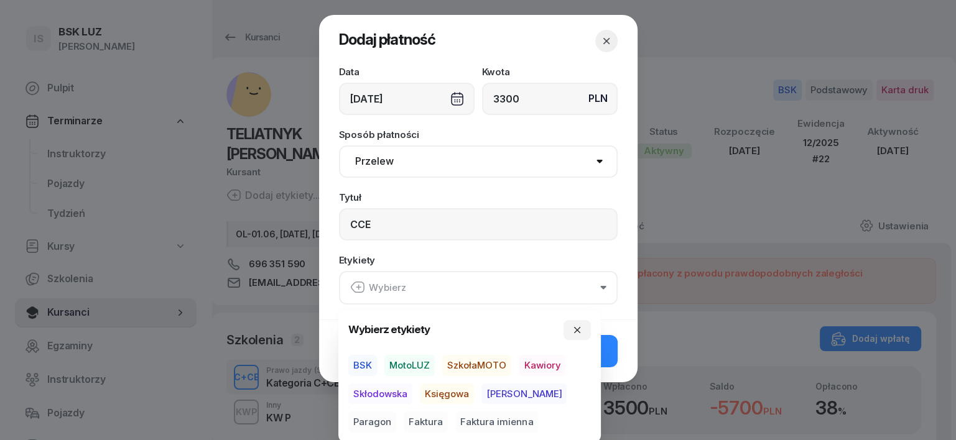
click at [357, 364] on span "BSK" at bounding box center [362, 365] width 29 height 21
drag, startPoint x: 442, startPoint y: 391, endPoint x: 488, endPoint y: 393, distance: 45.4
click at [445, 391] on span "Księgowa" at bounding box center [447, 393] width 54 height 21
click at [396, 412] on span "Paragon" at bounding box center [372, 422] width 48 height 21
click at [575, 331] on icon "button" at bounding box center [577, 329] width 6 height 6
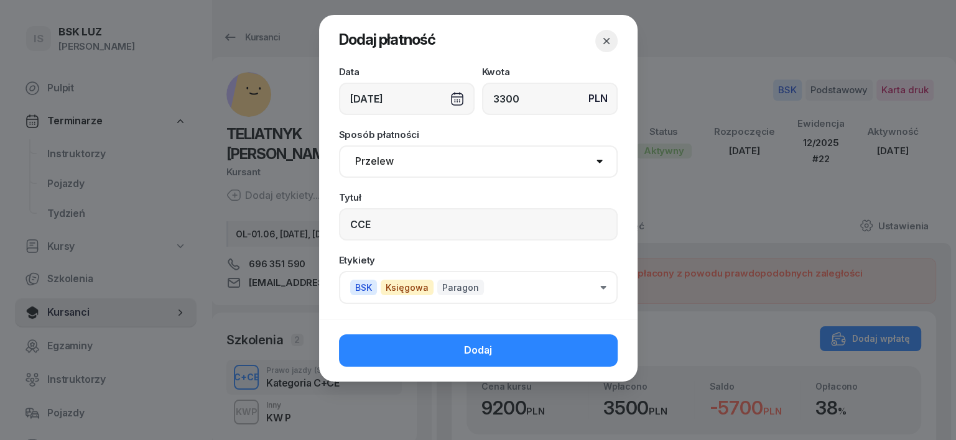
click at [597, 348] on button "Dodaj" at bounding box center [478, 351] width 279 height 32
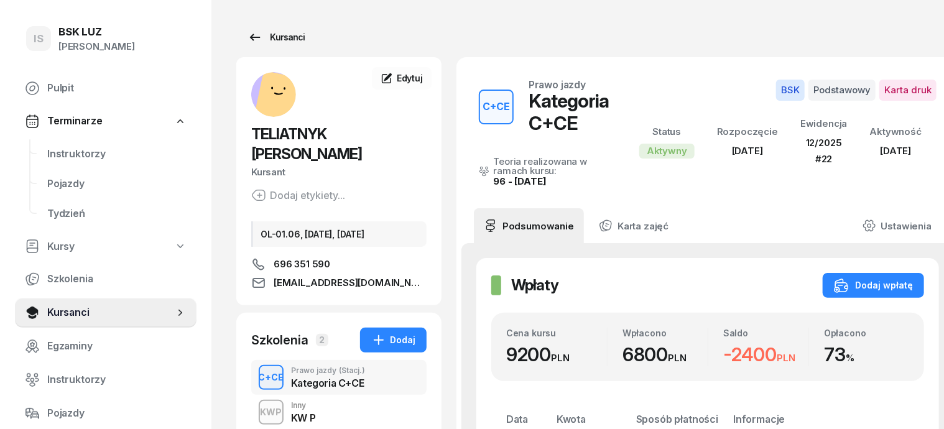
click at [249, 42] on div "Kursanci" at bounding box center [275, 37] width 57 height 15
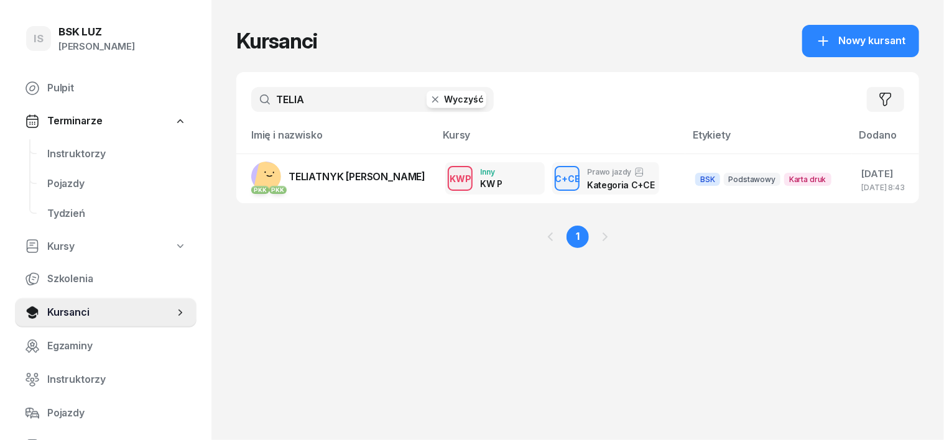
click at [429, 104] on icon "button" at bounding box center [435, 99] width 12 height 12
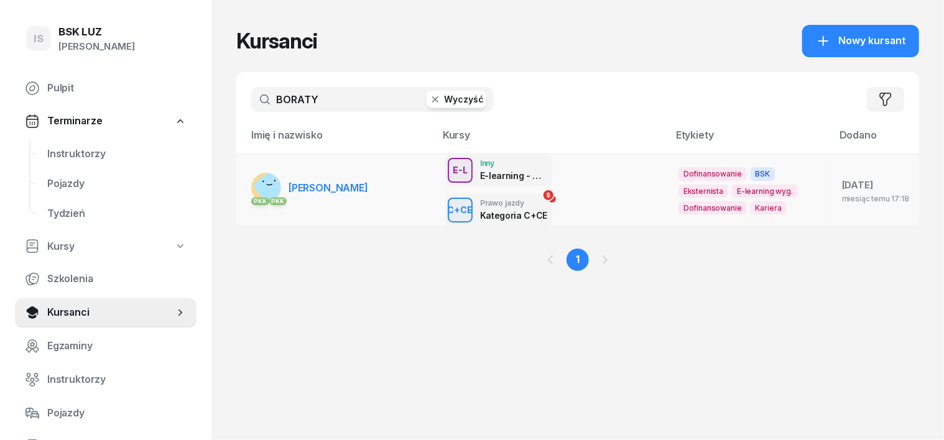
type input "BORATY"
click at [251, 192] on div "PKK PKK" at bounding box center [266, 200] width 30 height 16
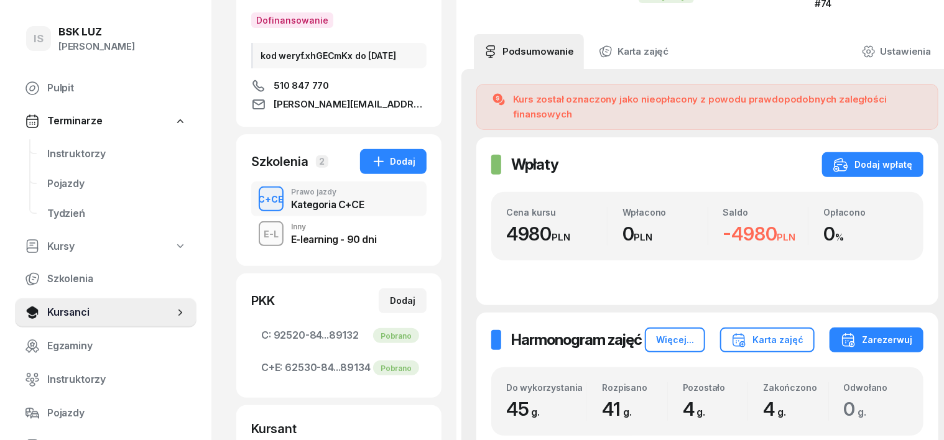
scroll to position [233, 0]
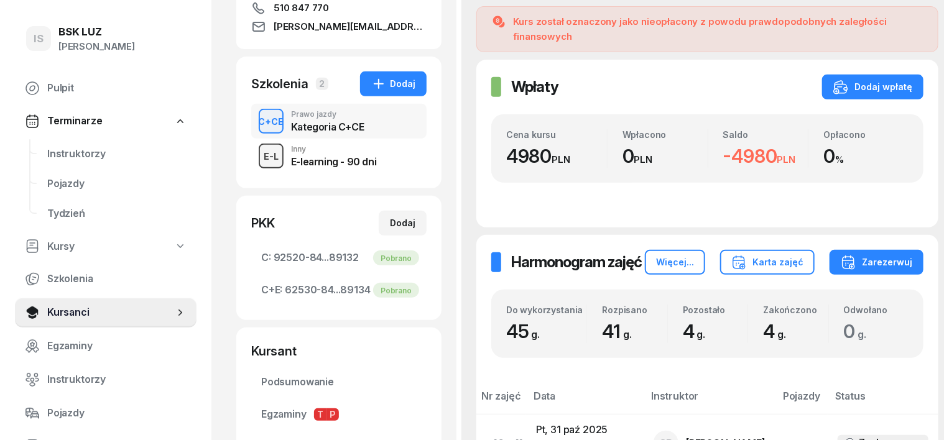
click at [259, 153] on div "E-L" at bounding box center [271, 157] width 25 height 16
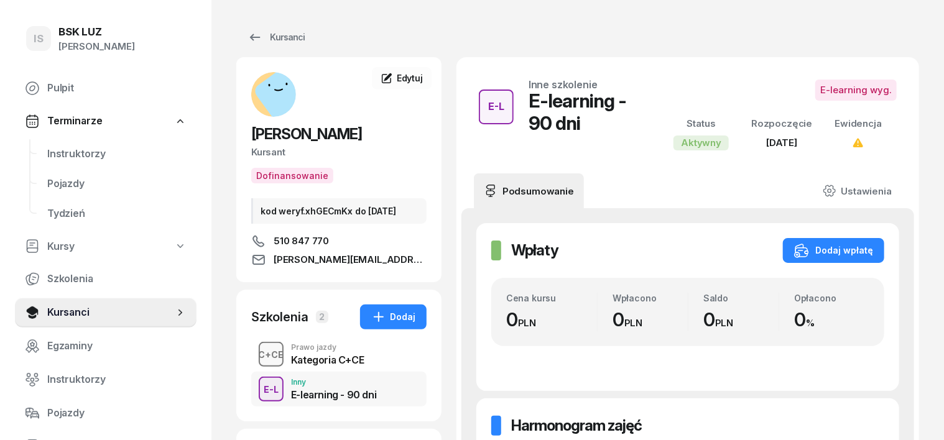
click at [254, 348] on div "C+CE" at bounding box center [271, 355] width 35 height 16
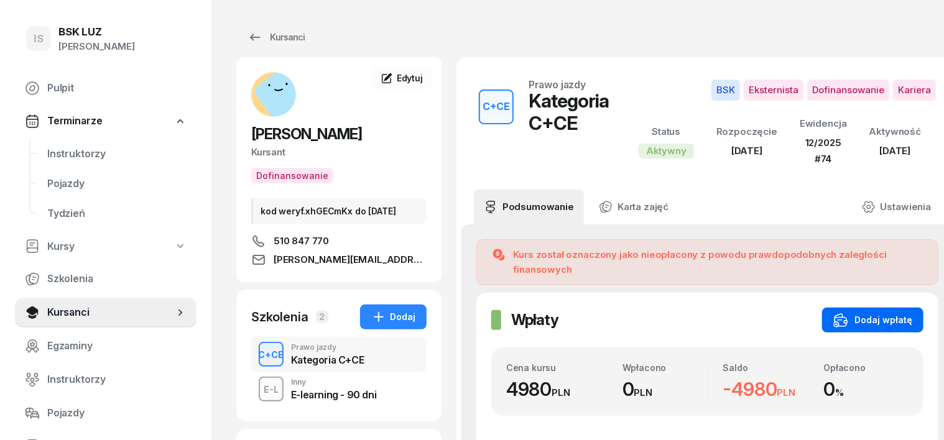
click at [871, 313] on div "Dodaj wpłatę" at bounding box center [872, 320] width 79 height 15
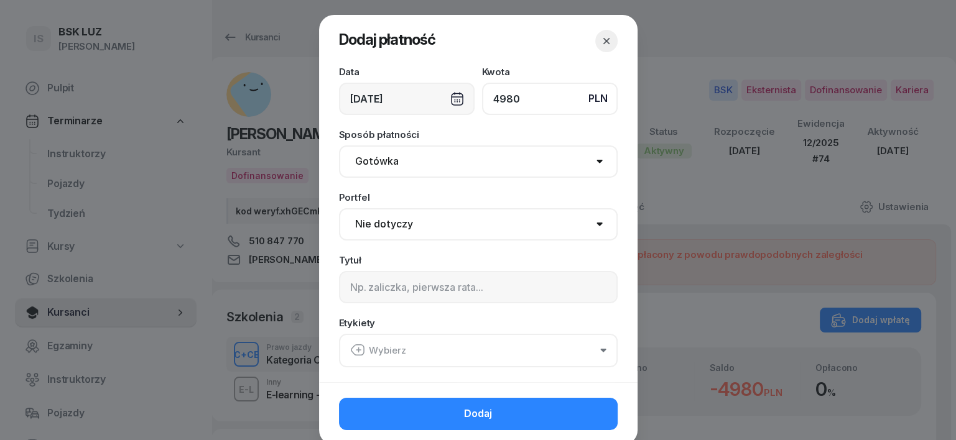
type input "4980"
click at [360, 161] on select "Gotówka Karta Przelew Płatności online BLIK" at bounding box center [478, 162] width 279 height 32
select select "transfer"
click at [339, 146] on select "Gotówka Karta Przelew Płatności online BLIK" at bounding box center [478, 162] width 279 height 32
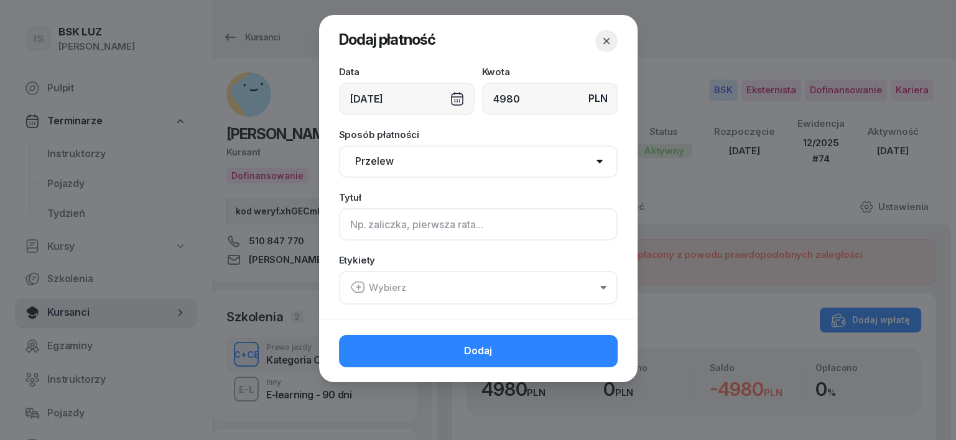
click at [358, 223] on input at bounding box center [478, 224] width 279 height 32
type input "CCE - dopłata Z/ /10/2025"
click at [358, 290] on icon "button" at bounding box center [357, 287] width 15 height 15
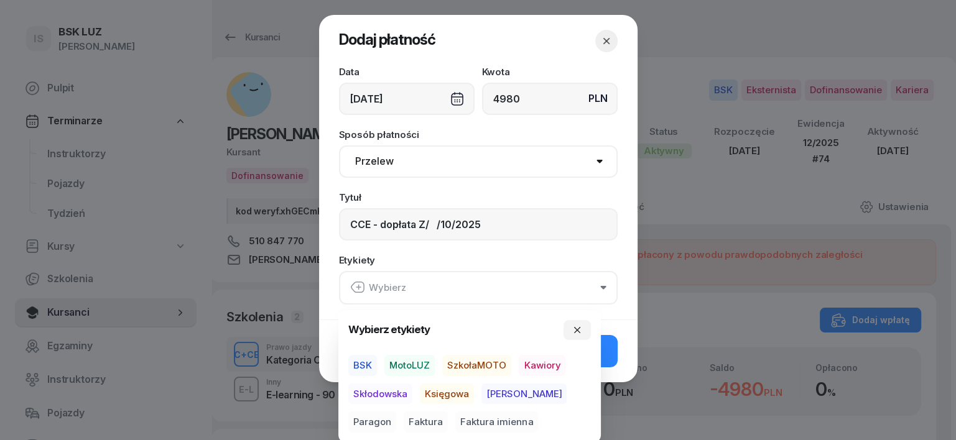
click at [366, 362] on span "BSK" at bounding box center [362, 365] width 29 height 21
click at [455, 393] on span "Księgowa" at bounding box center [447, 393] width 54 height 21
click at [455, 419] on span "Faktura imienna" at bounding box center [496, 422] width 83 height 21
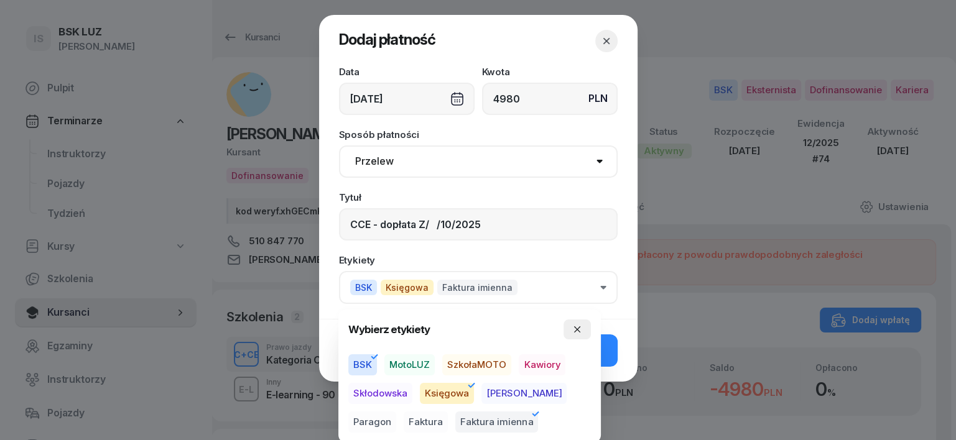
click at [578, 325] on icon "button" at bounding box center [577, 330] width 10 height 10
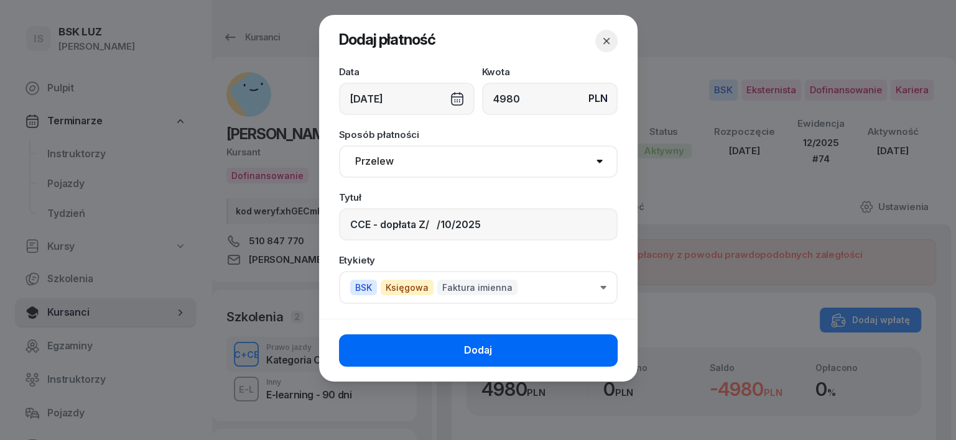
click at [476, 351] on span "Dodaj" at bounding box center [478, 351] width 28 height 16
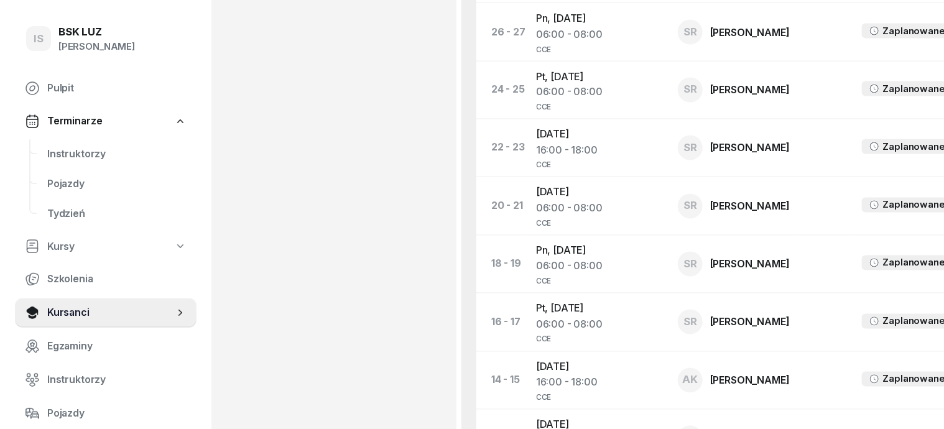
scroll to position [1088, 0]
click at [102, 308] on span "Kursanci" at bounding box center [110, 313] width 127 height 16
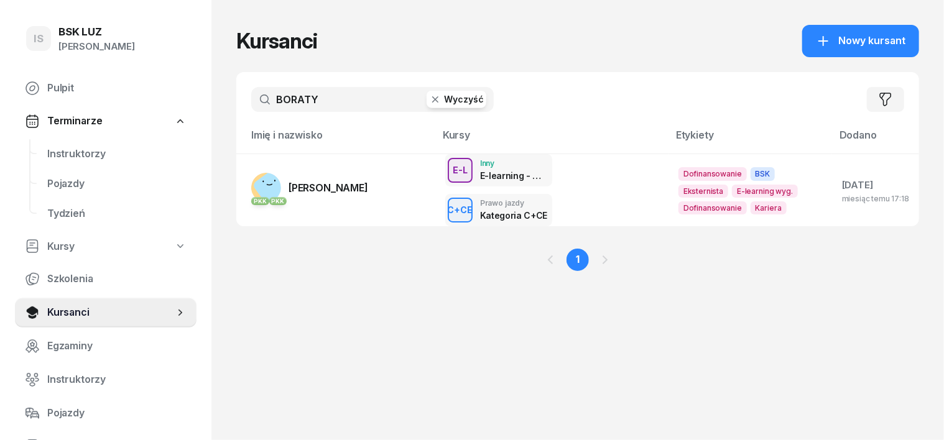
click at [429, 99] on icon "button" at bounding box center [435, 99] width 12 height 12
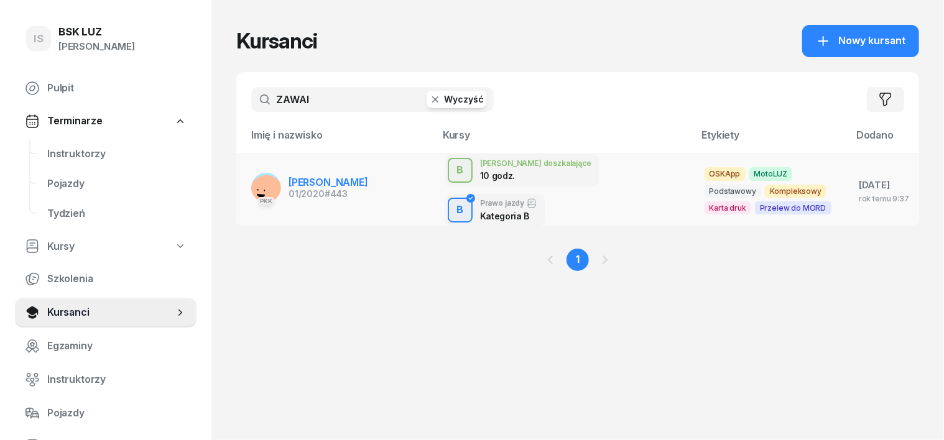
type input "ZAWAl"
click at [246, 184] on rect at bounding box center [266, 191] width 40 height 40
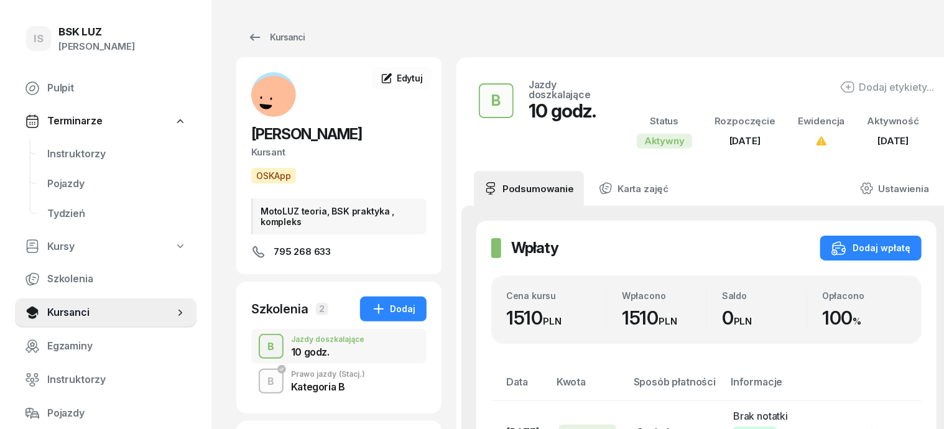
click at [263, 348] on div "B" at bounding box center [271, 346] width 17 height 21
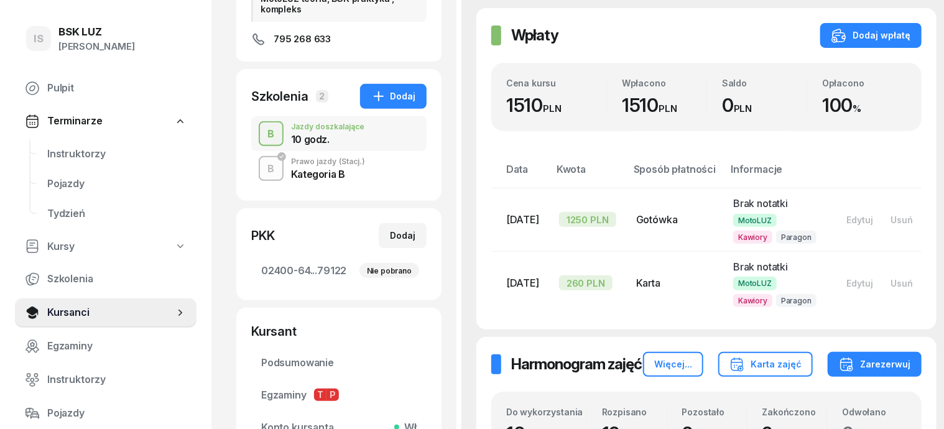
scroll to position [233, 0]
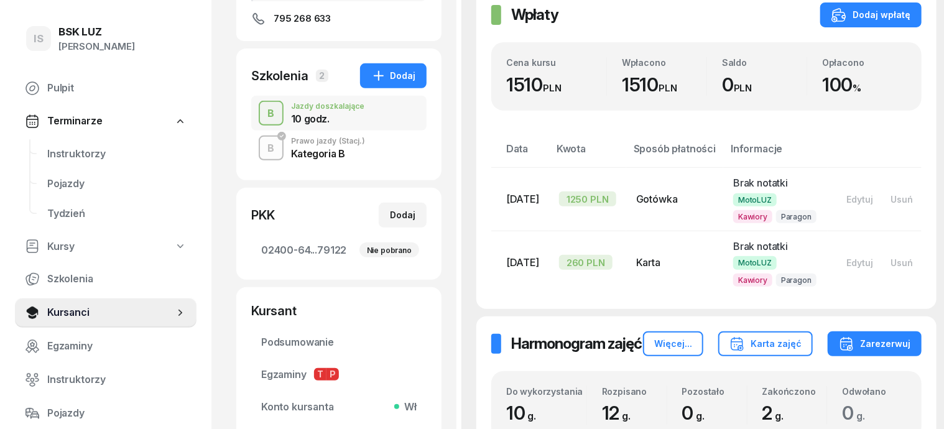
drag, startPoint x: 239, startPoint y: 150, endPoint x: 238, endPoint y: 162, distance: 11.2
click at [263, 152] on div "B" at bounding box center [271, 148] width 17 height 21
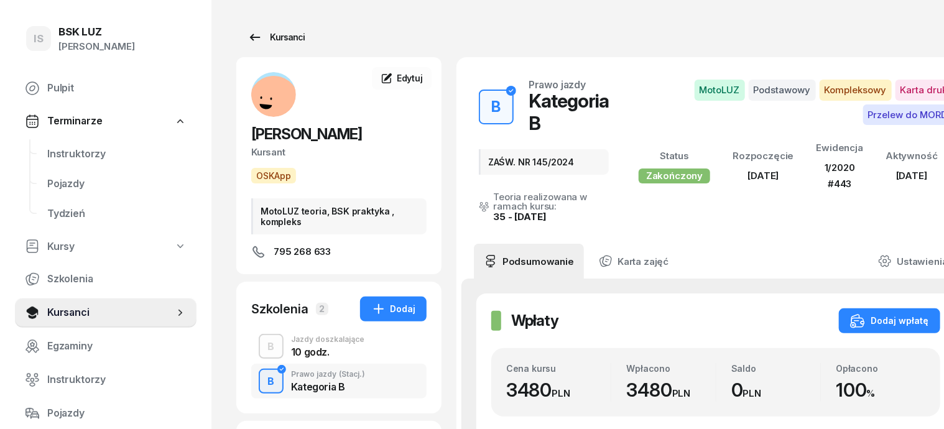
click at [257, 40] on div "Kursanci" at bounding box center [275, 37] width 57 height 15
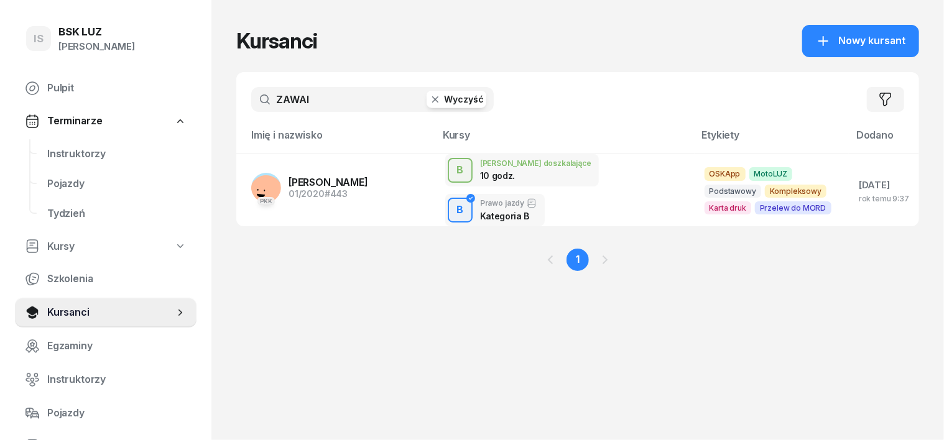
click at [429, 98] on icon "button" at bounding box center [435, 99] width 12 height 12
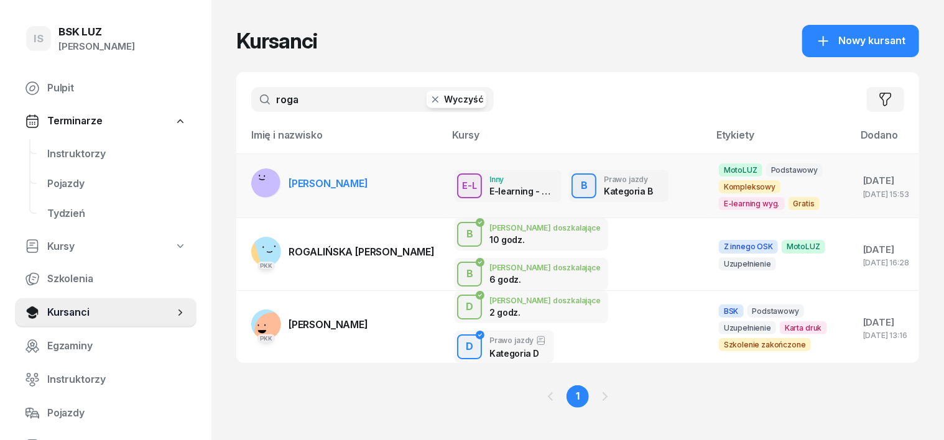
type input "roga"
click at [244, 184] on rect at bounding box center [265, 183] width 42 height 42
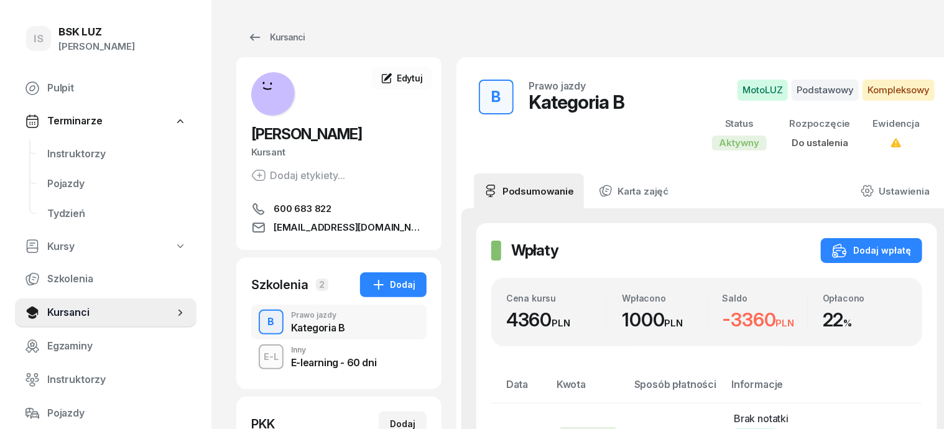
click at [236, 371] on div "Szkolenia 2 Dodaj B Prawo jazdy Kategoria B E-L Inny E-learning - 60 dni" at bounding box center [338, 323] width 205 height 132
click at [259, 351] on div "E-L" at bounding box center [271, 357] width 25 height 16
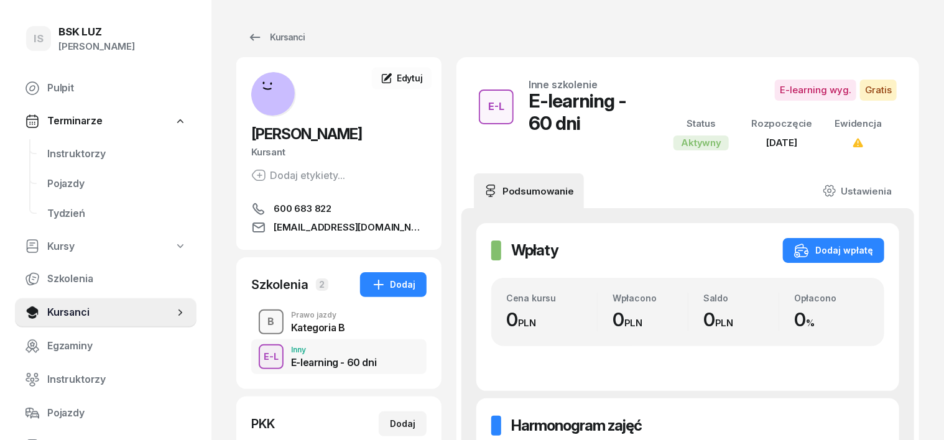
click at [263, 325] on div "B" at bounding box center [271, 322] width 17 height 21
